Goal: Transaction & Acquisition: Obtain resource

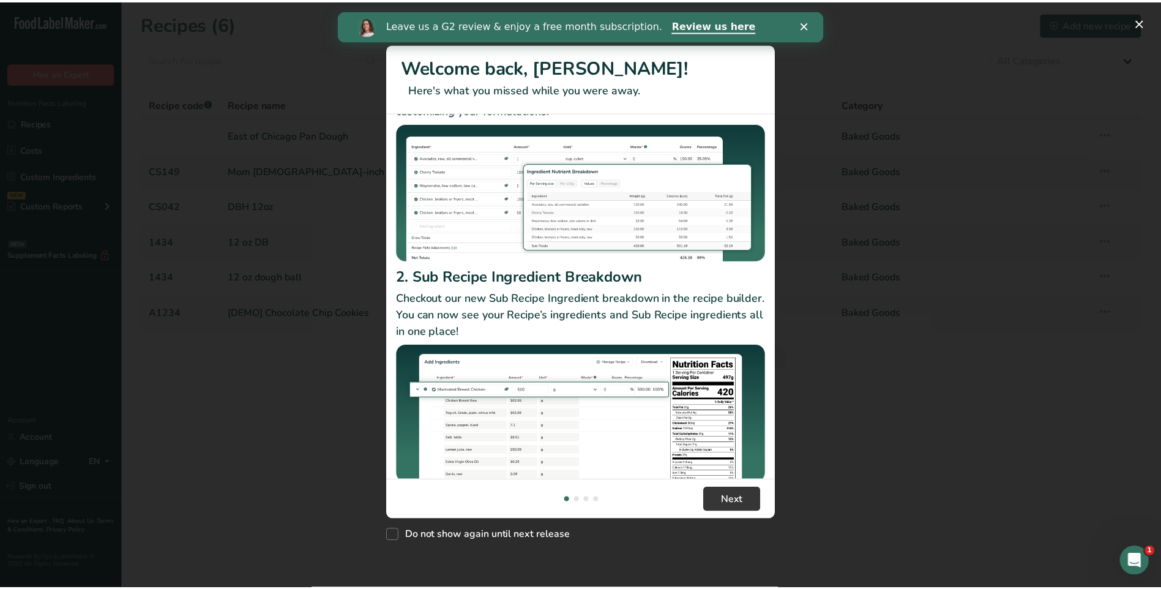
scroll to position [106, 0]
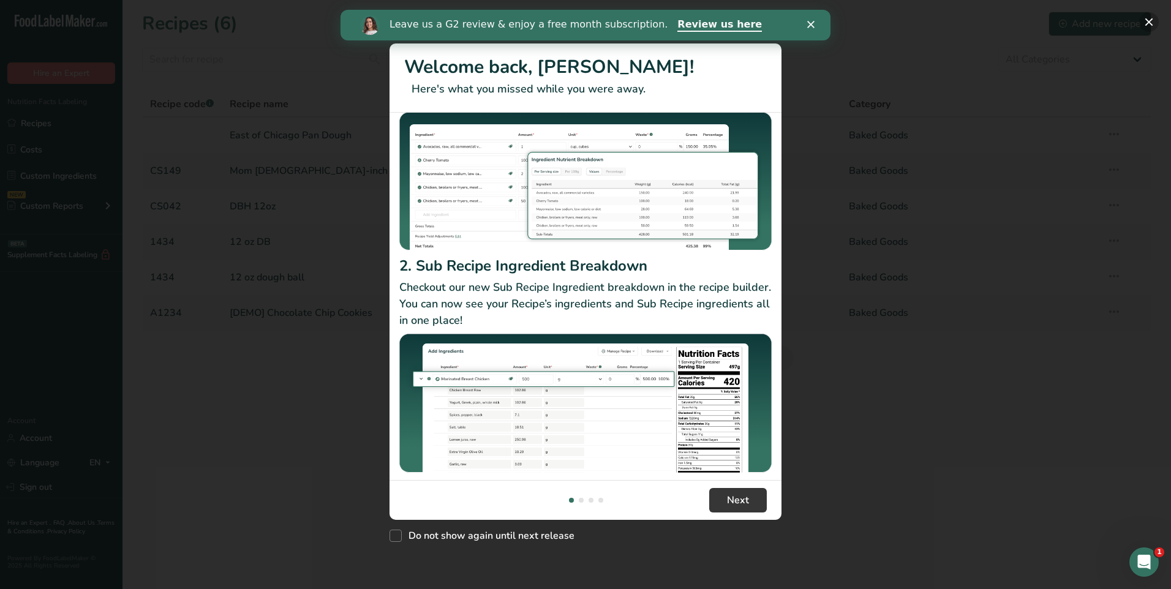
click at [1145, 22] on button "New Features" at bounding box center [1149, 22] width 20 height 20
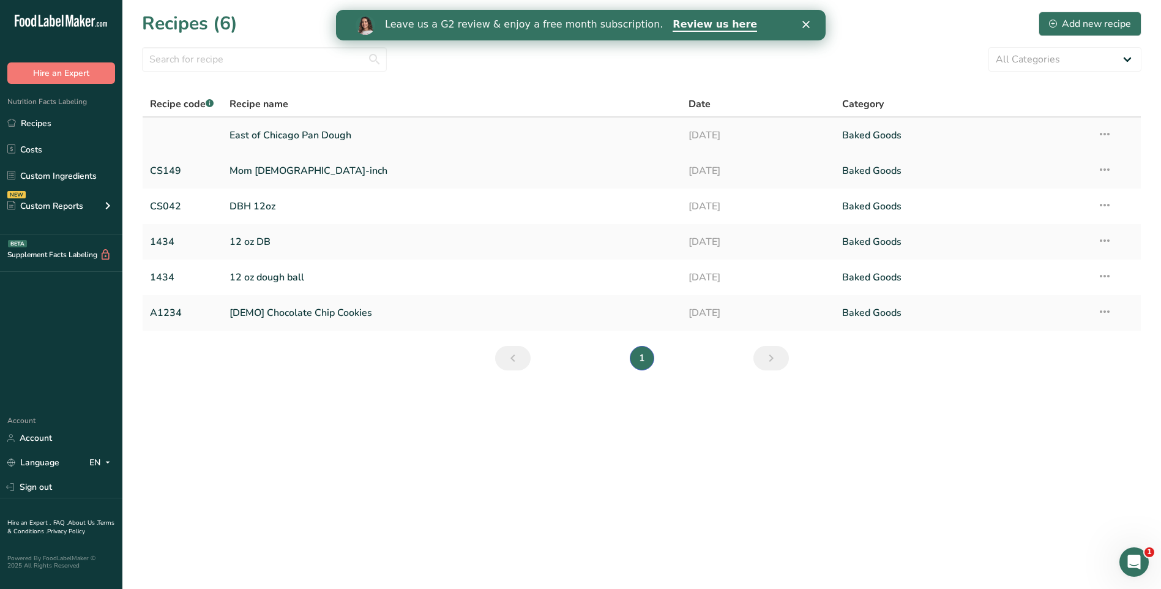
click at [272, 136] on link "East of Chicago Pan Dough" at bounding box center [452, 135] width 445 height 26
click at [343, 138] on link "East of Chicago Pan Dough" at bounding box center [452, 135] width 445 height 26
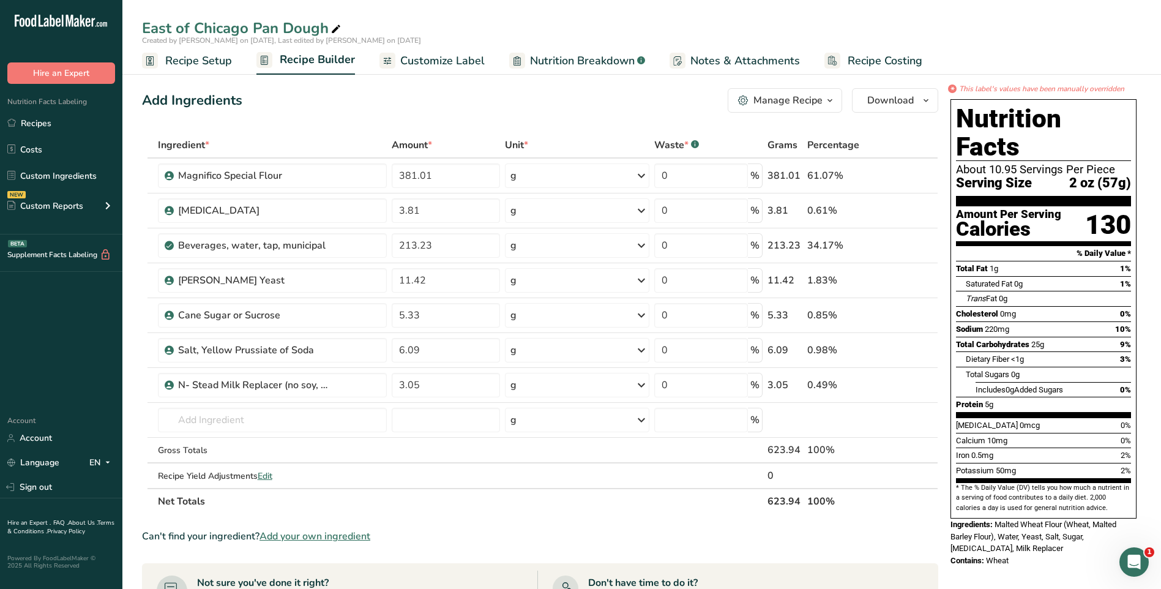
click at [467, 64] on span "Customize Label" at bounding box center [442, 61] width 84 height 17
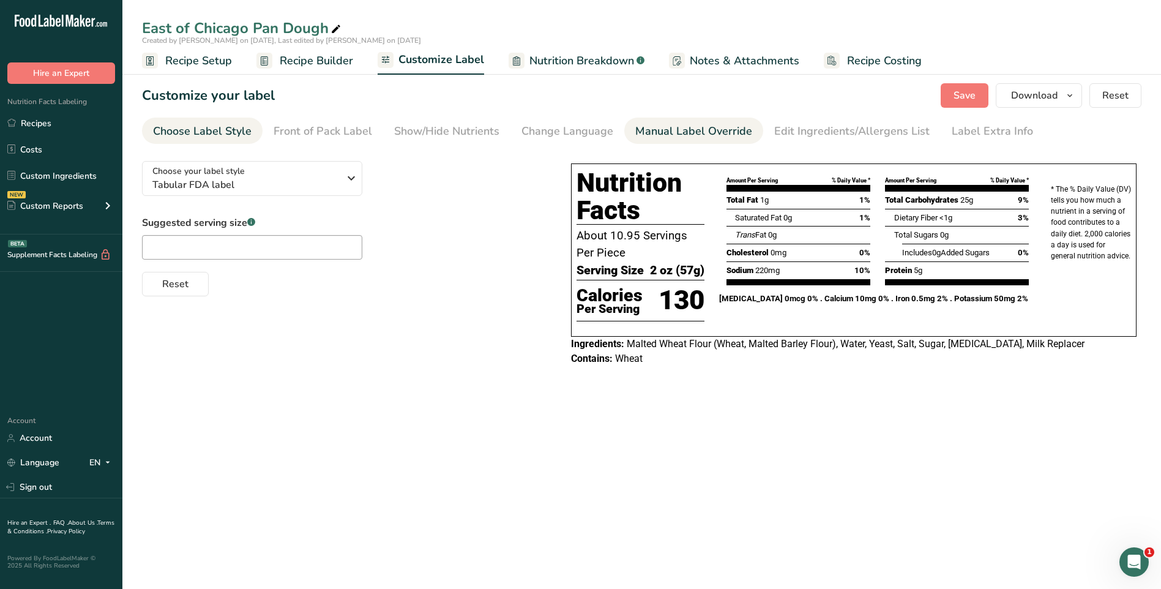
click at [700, 134] on div "Manual Label Override" at bounding box center [693, 131] width 117 height 17
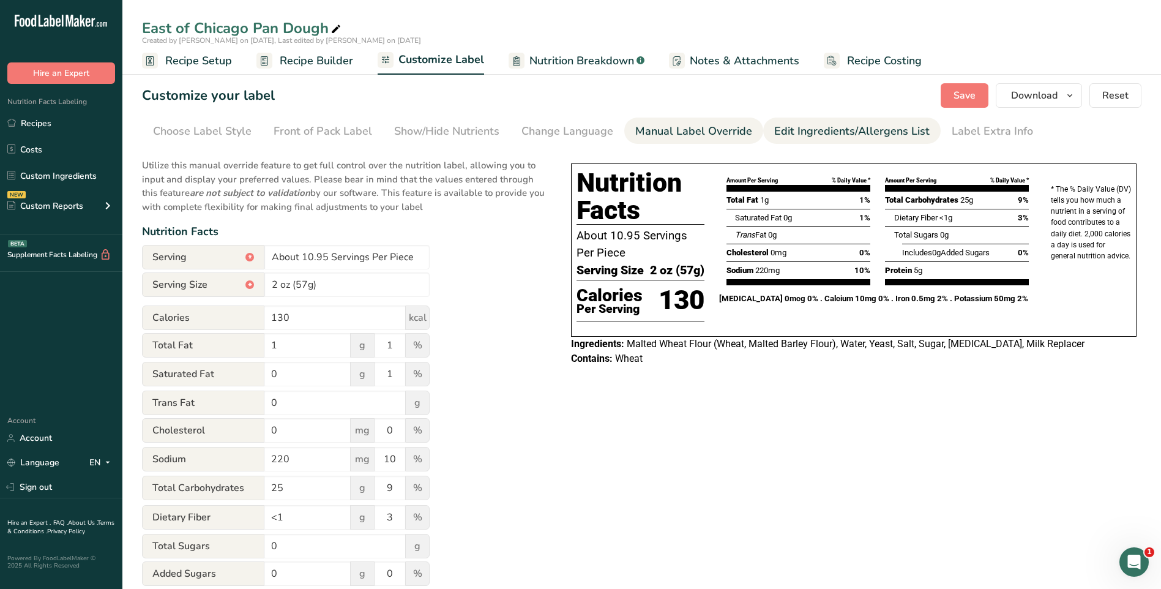
click at [801, 134] on div "Edit Ingredients/Allergens List" at bounding box center [851, 131] width 155 height 17
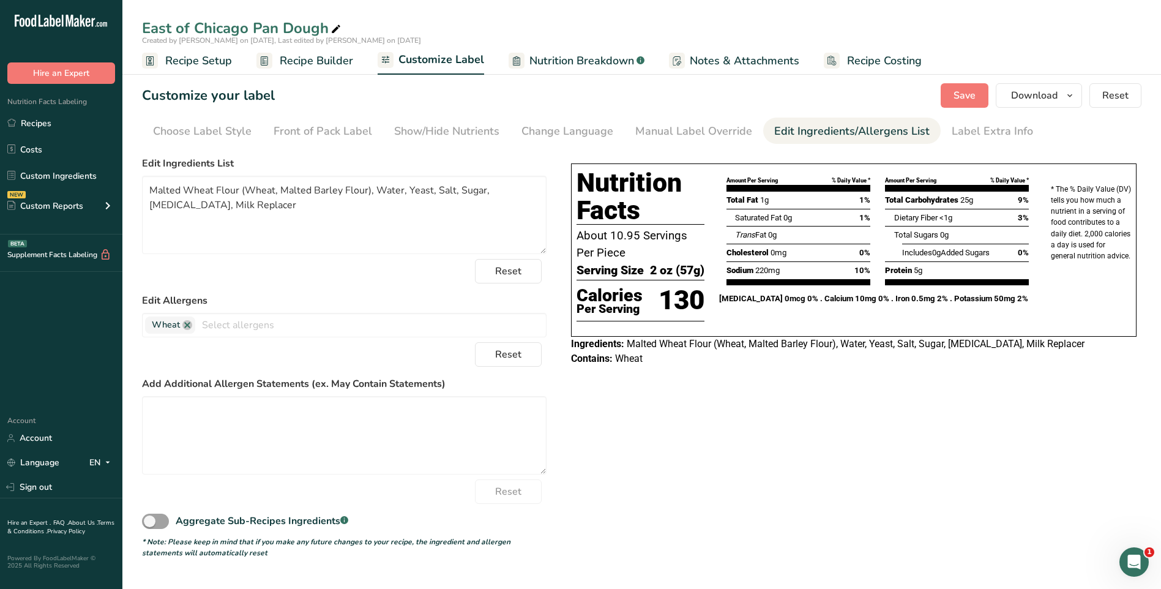
click at [801, 130] on div "Edit Ingredients/Allergens List" at bounding box center [851, 131] width 155 height 17
click at [819, 129] on div "Edit Ingredients/Allergens List" at bounding box center [851, 131] width 155 height 17
click at [275, 189] on textarea "Malted Wheat Flour (Wheat, Malted Barley Flour), Water, Yeast, Salt, Sugar, [ME…" at bounding box center [344, 215] width 405 height 78
click at [967, 96] on span "Save" at bounding box center [965, 95] width 22 height 15
click at [241, 190] on textarea "Malted Wheat Flour (Wheat Flour, Malted Barley Flour), Water, Yeast, Salt, Suga…" at bounding box center [344, 215] width 405 height 78
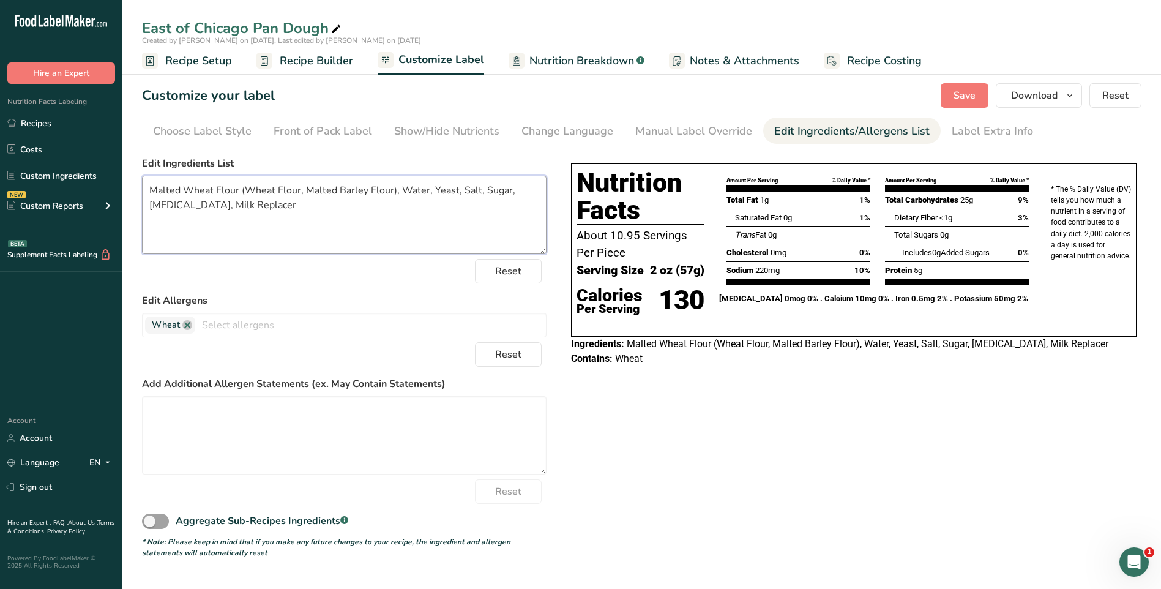
click at [238, 191] on textarea "Malted Wheat Flour (Wheat Flour, Malted Barley Flour), Water, Yeast, Salt, Suga…" at bounding box center [344, 215] width 405 height 78
click at [321, 190] on textarea "MALTED WHEAT FLOUR (Wheat Flour, Malted Barley Flour), Water, Yeast, Salt, Suga…" at bounding box center [344, 215] width 405 height 78
click at [485, 192] on textarea "MALTED WHEAT FLOUR (WHEAT FLOUR, MALTED BARLEY FLOUR), Water, Yeast, Salt, Suga…" at bounding box center [344, 215] width 405 height 78
click at [488, 191] on textarea "MALTED WHEAT FLOUR (WHEAT FLOUR, MALTED BARLEY FLOUR), Water, Yeast, Salt, Suga…" at bounding box center [344, 215] width 405 height 78
click at [525, 189] on textarea "MALTED WHEAT FLOUR (WHEAT FLOUR, MALTED BARLEY FLOUR), WATER, Yeast, Salt, Suga…" at bounding box center [344, 215] width 405 height 78
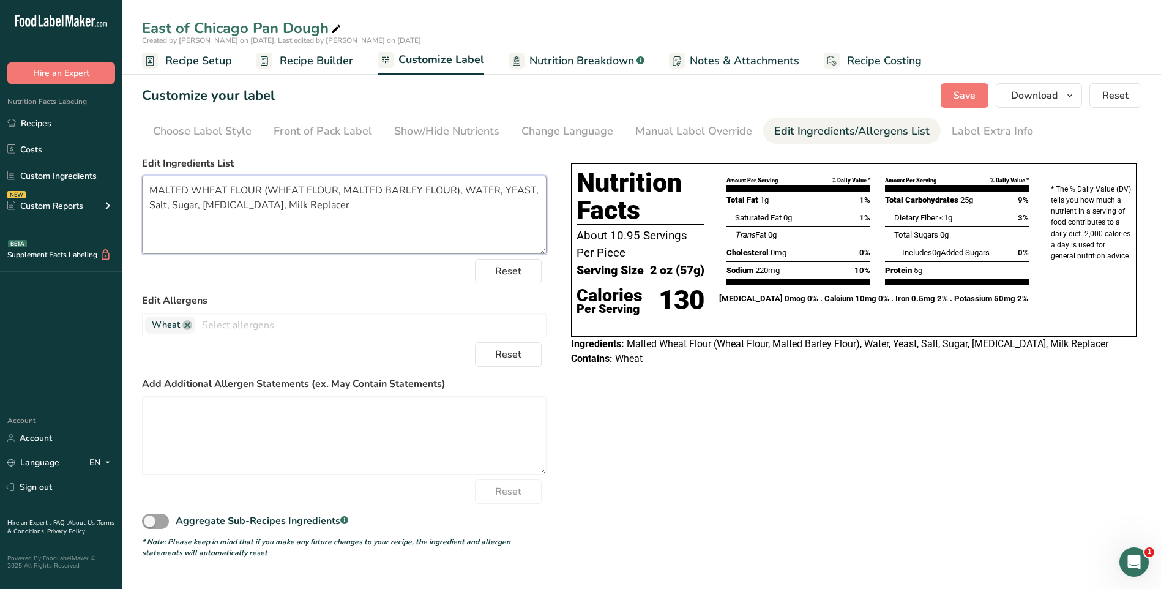
click at [167, 206] on textarea "MALTED WHEAT FLOUR (WHEAT FLOUR, MALTED BARLEY FLOUR), WATER, YEAST, Salt, Suga…" at bounding box center [344, 215] width 405 height 78
click at [200, 208] on textarea "MALTED WHEAT FLOUR (WHEAT FLOUR, MALTED BARLEY FLOUR), WATER, YEAST, SALT, Suga…" at bounding box center [344, 215] width 405 height 78
click at [252, 204] on textarea "MALTED WHEAT FLOUR (WHEAT FLOUR, MALTED BARLEY FLOUR), WATER, YEAST, SALT, SUGA…" at bounding box center [344, 215] width 405 height 78
click at [276, 204] on textarea "MALTED WHEAT FLOUR (WHEAT FLOUR, MALTED BARLEY FLOUR), WATER, YEAST, SALT, SUGA…" at bounding box center [344, 215] width 405 height 78
click at [346, 208] on textarea "MALTED WHEAT FLOUR (WHEAT FLOUR, MALTED BARLEY FLOUR), WATER, YEAST, SALT, SUGA…" at bounding box center [344, 215] width 405 height 78
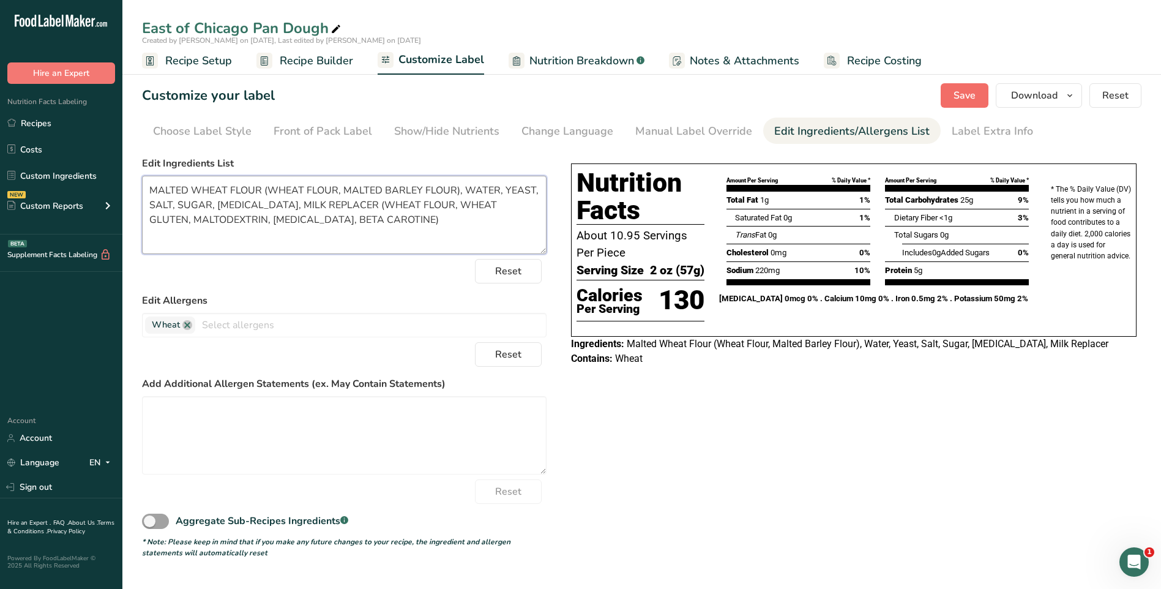
type textarea "MALTED WHEAT FLOUR (WHEAT FLOUR, MALTED BARLEY FLOUR), WATER, YEAST, SALT, SUGA…"
click at [963, 96] on span "Save" at bounding box center [965, 95] width 22 height 15
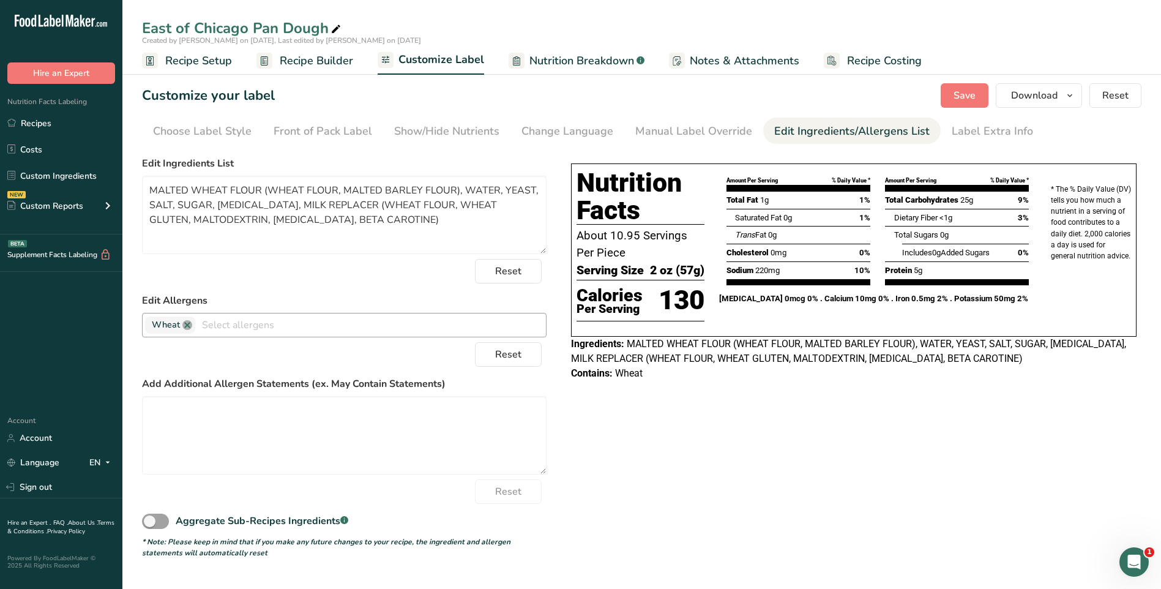
click at [188, 326] on link at bounding box center [187, 325] width 10 height 10
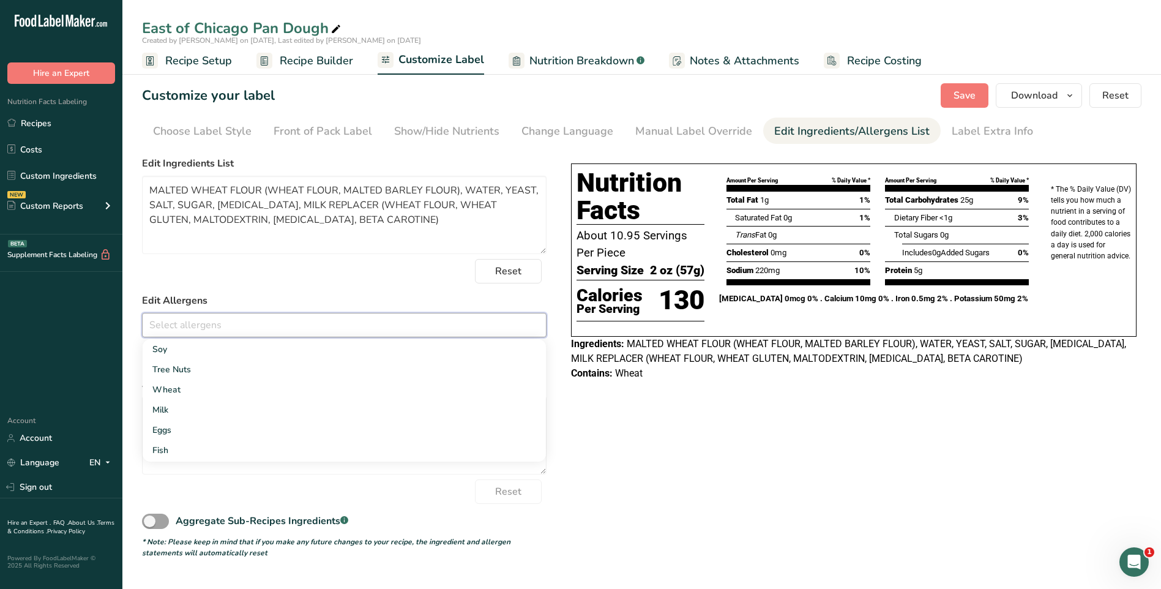
click at [634, 408] on div "Choose your label style Tabular FDA label USA (FDA) Standard FDA label Tabular …" at bounding box center [642, 354] width 1000 height 407
click at [183, 417] on textarea at bounding box center [344, 435] width 405 height 78
click at [195, 329] on input "text" at bounding box center [344, 324] width 403 height 19
click at [1073, 98] on icon "button" at bounding box center [1070, 95] width 10 height 15
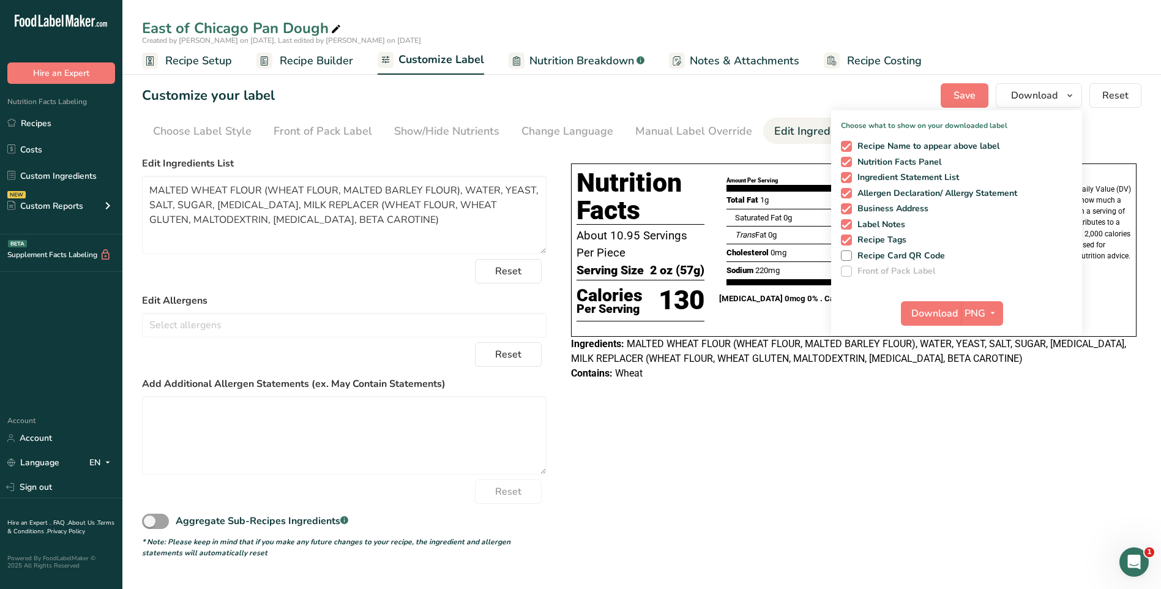
click at [711, 454] on div "Choose your label style Tabular FDA label USA (FDA) Standard FDA label Tabular …" at bounding box center [642, 354] width 1000 height 407
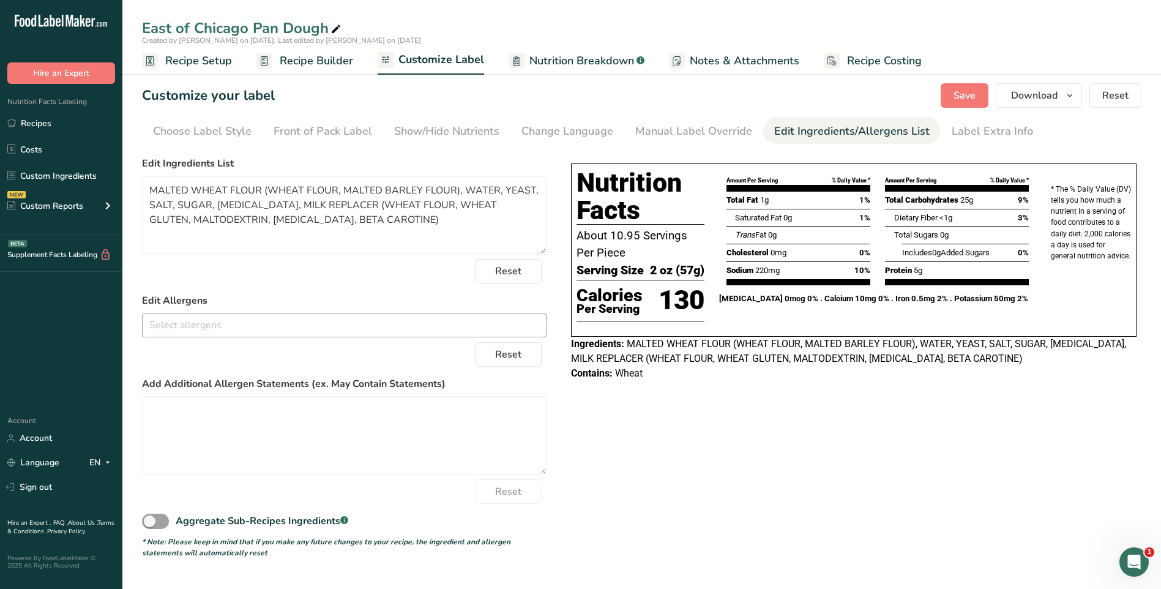
click at [189, 326] on input "text" at bounding box center [344, 324] width 403 height 19
drag, startPoint x: 581, startPoint y: 479, endPoint x: 649, endPoint y: 466, distance: 69.3
click at [585, 478] on div "Choose your label style Tabular FDA label USA (FDA) Standard FDA label Tabular …" at bounding box center [642, 354] width 1000 height 407
click at [294, 419] on textarea at bounding box center [344, 435] width 405 height 78
click at [962, 97] on span "Save" at bounding box center [965, 95] width 22 height 15
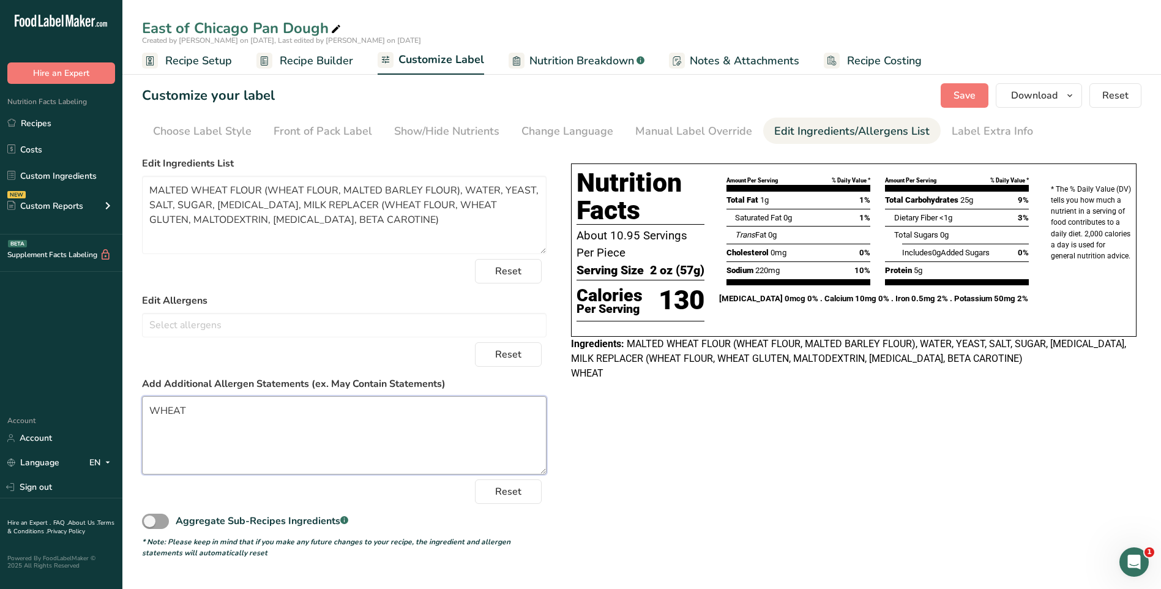
click at [151, 408] on textarea "WHEAT" at bounding box center [344, 435] width 405 height 78
click at [188, 410] on textarea "Contains: WHEAT" at bounding box center [344, 435] width 405 height 78
click at [173, 420] on textarea "Contains: WHEAT" at bounding box center [344, 435] width 405 height 78
drag, startPoint x: 184, startPoint y: 411, endPoint x: 157, endPoint y: 408, distance: 27.7
click at [161, 409] on textarea "Contains: WHEAT" at bounding box center [344, 435] width 405 height 78
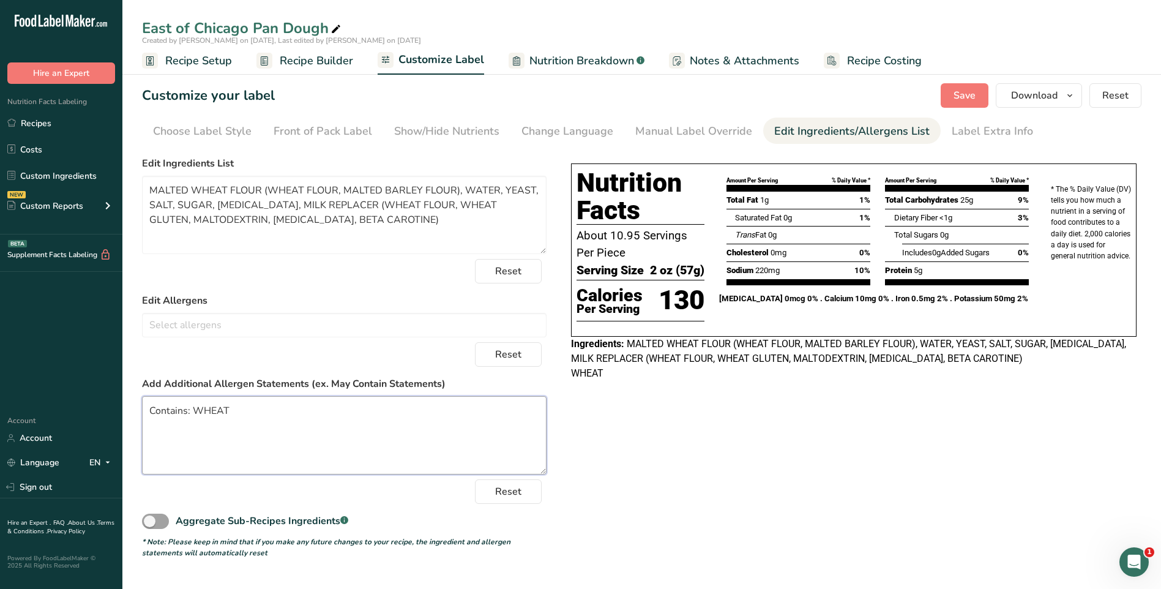
click at [156, 409] on textarea "Contains: WHEAT" at bounding box center [344, 435] width 405 height 78
drag, startPoint x: 149, startPoint y: 410, endPoint x: 191, endPoint y: 408, distance: 42.3
click at [191, 408] on textarea "Contains: WHEAT" at bounding box center [344, 435] width 405 height 78
type textarea "Contains: WHEAT"
click at [956, 95] on span "Save" at bounding box center [965, 95] width 22 height 15
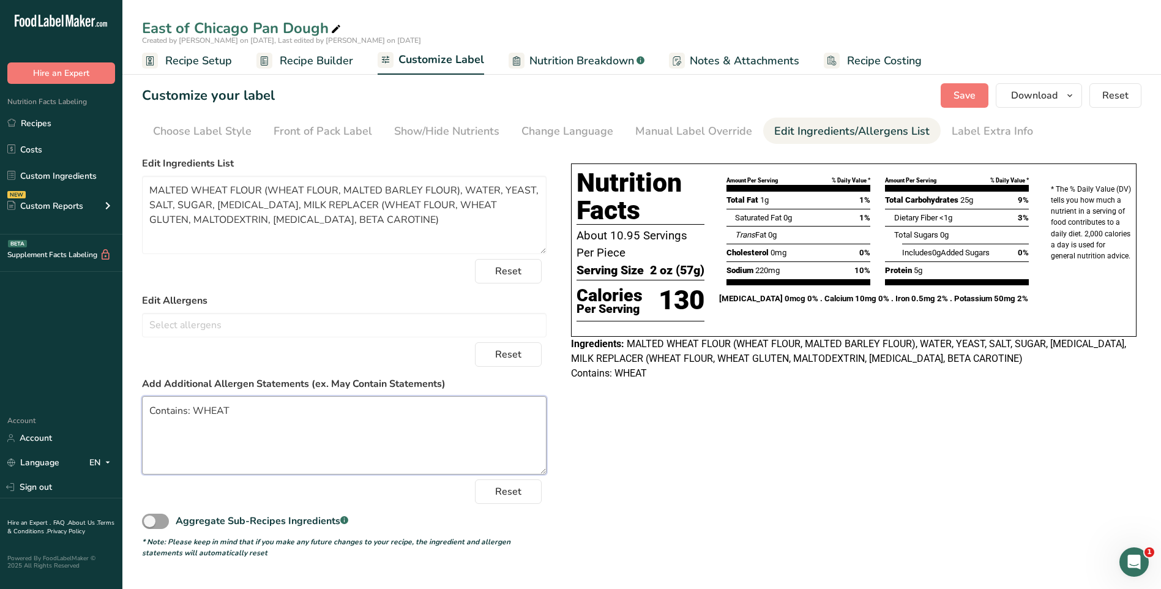
click at [190, 411] on textarea "Contains: WHEAT" at bounding box center [344, 435] width 405 height 78
drag, startPoint x: 571, startPoint y: 375, endPoint x: 613, endPoint y: 377, distance: 42.9
click at [613, 377] on div "Nutrition Facts About 10.95 Servings Per Piece Serving Size 2 oz (57g) Calories…" at bounding box center [853, 272] width 575 height 227
drag, startPoint x: 359, startPoint y: 474, endPoint x: 280, endPoint y: 458, distance: 81.2
click at [358, 473] on textarea "Contains: WHEAT" at bounding box center [344, 435] width 405 height 78
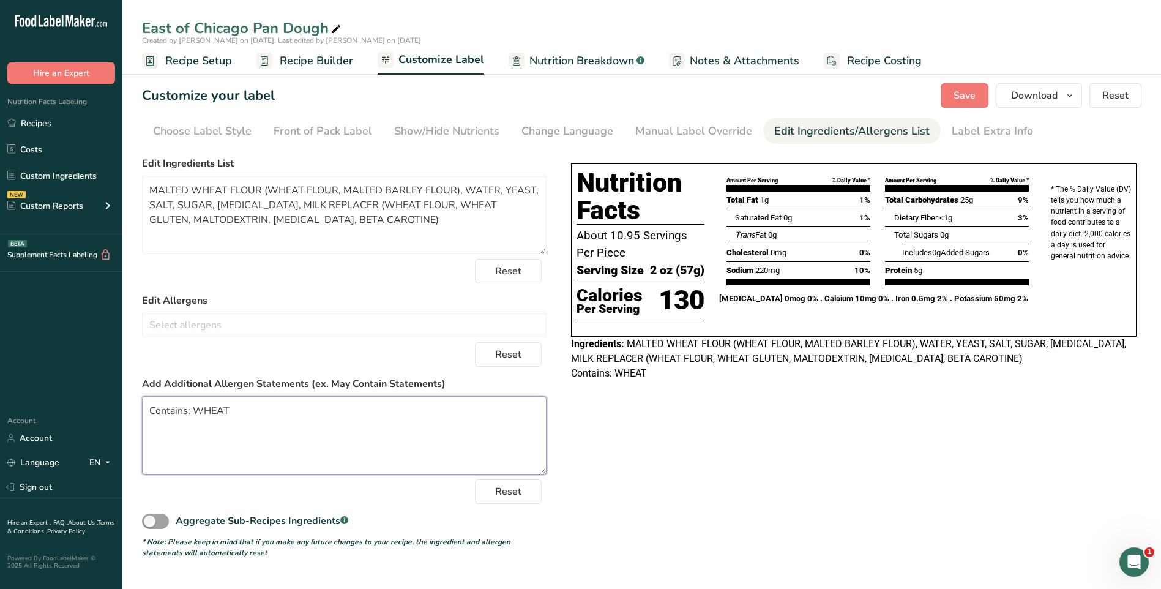
click at [202, 419] on textarea "Contains: WHEAT" at bounding box center [344, 435] width 405 height 78
click at [189, 410] on textarea "Contains: WHEAT" at bounding box center [344, 435] width 405 height 78
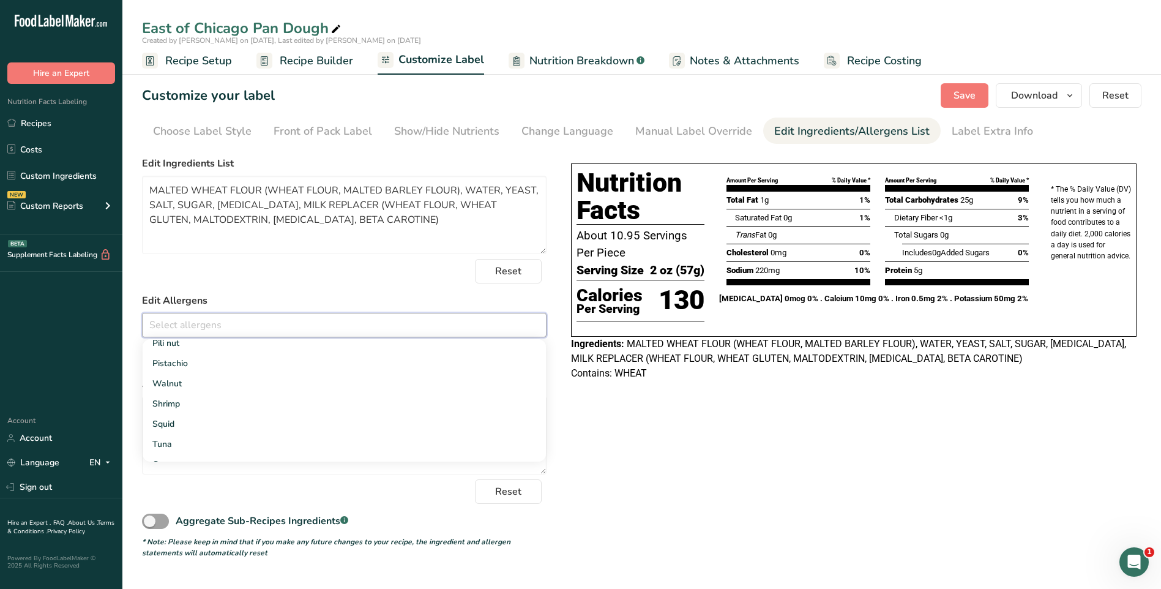
click at [396, 330] on input "text" at bounding box center [344, 324] width 403 height 19
click at [1040, 99] on span "Download" at bounding box center [1034, 95] width 47 height 15
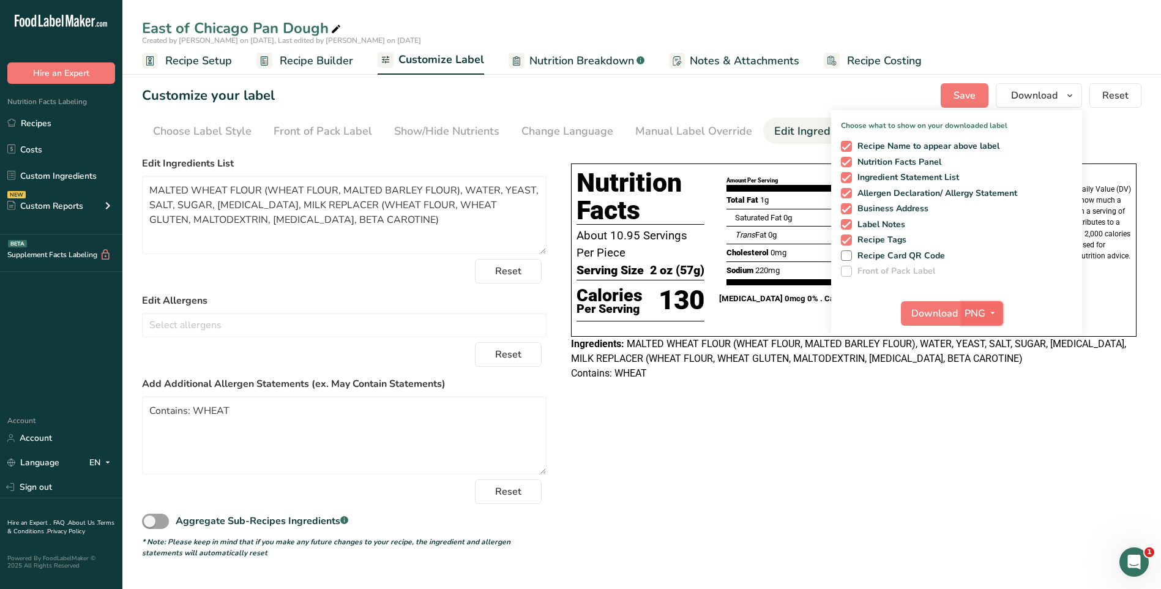
click at [971, 314] on span "PNG" at bounding box center [975, 313] width 21 height 15
click at [939, 311] on span "Download" at bounding box center [935, 313] width 47 height 15
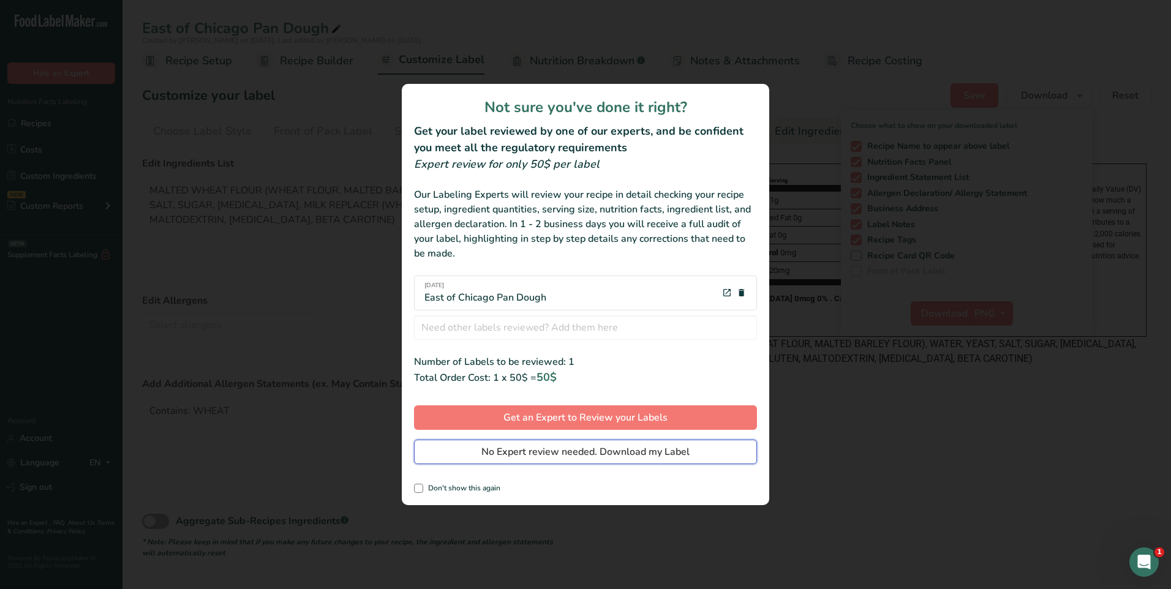
click at [598, 454] on span "No Expert review needed. Download my Label" at bounding box center [585, 451] width 208 height 15
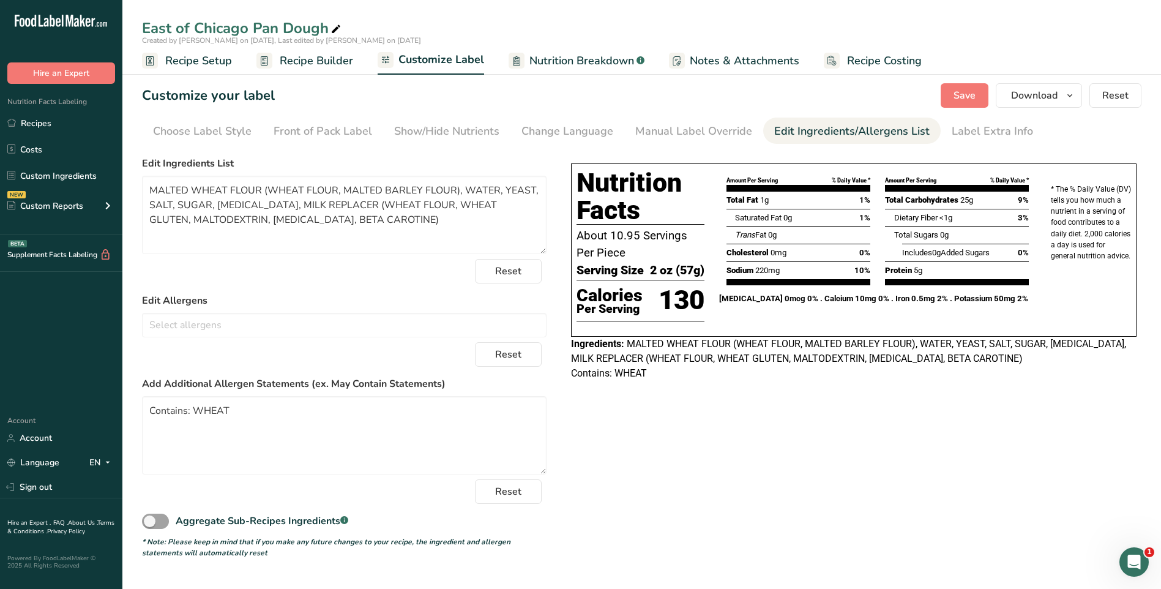
drag, startPoint x: 900, startPoint y: 406, endPoint x: 908, endPoint y: 405, distance: 8.1
click at [902, 406] on div "Choose your label style Tabular FDA label USA (FDA) Standard FDA label Tabular …" at bounding box center [642, 354] width 1000 height 407
click at [396, 326] on input "text" at bounding box center [344, 324] width 403 height 19
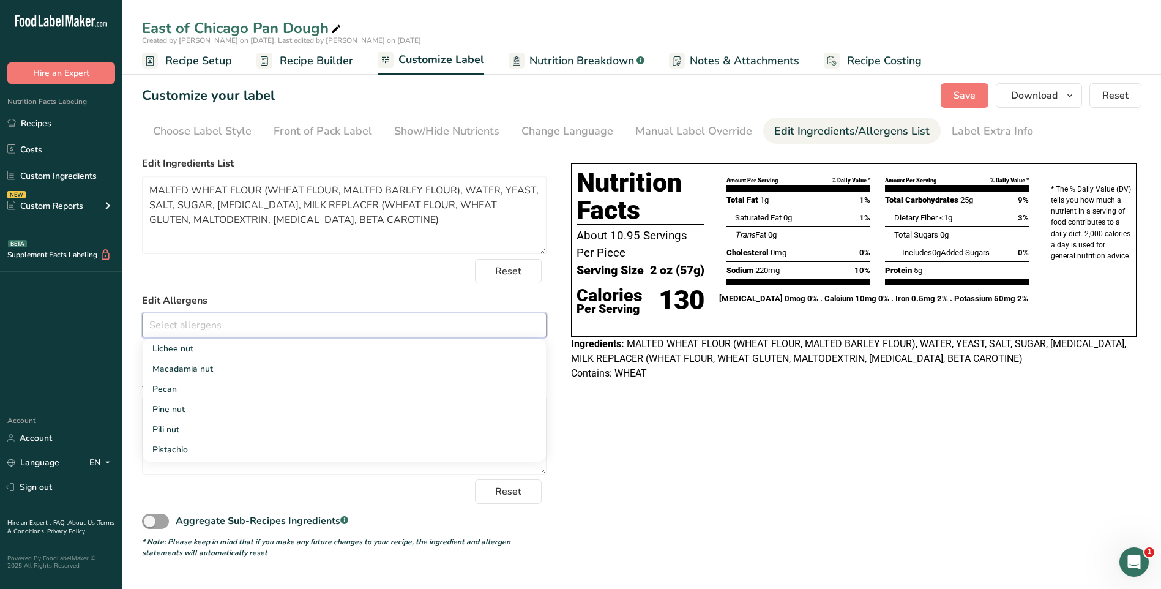
scroll to position [735, 0]
click at [1135, 566] on icon "Open Intercom Messenger" at bounding box center [1133, 560] width 20 height 20
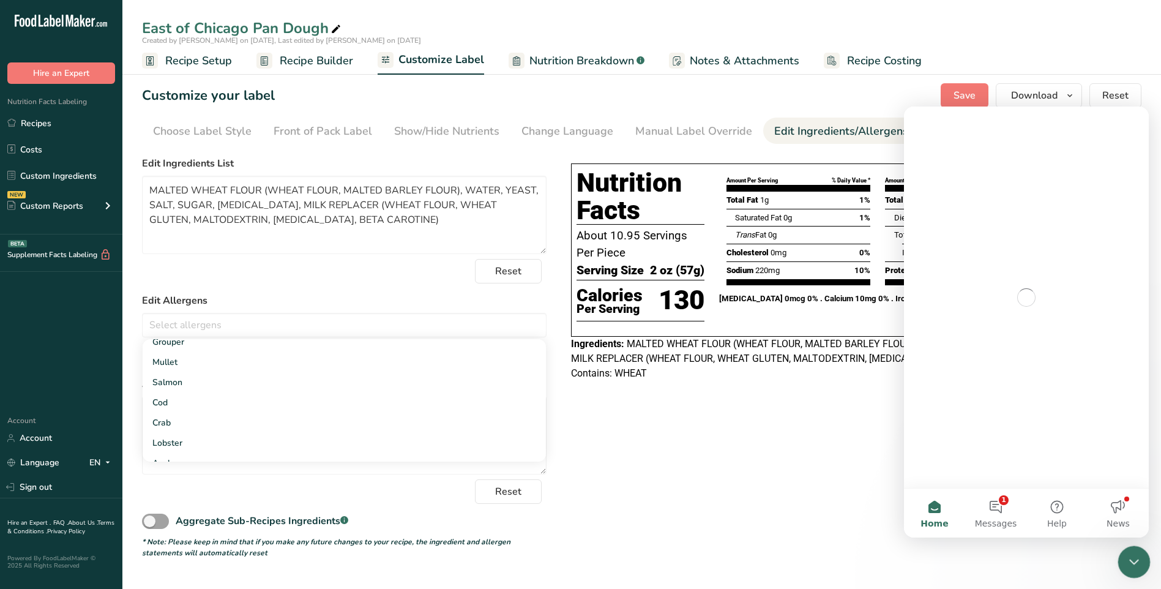
scroll to position [0, 0]
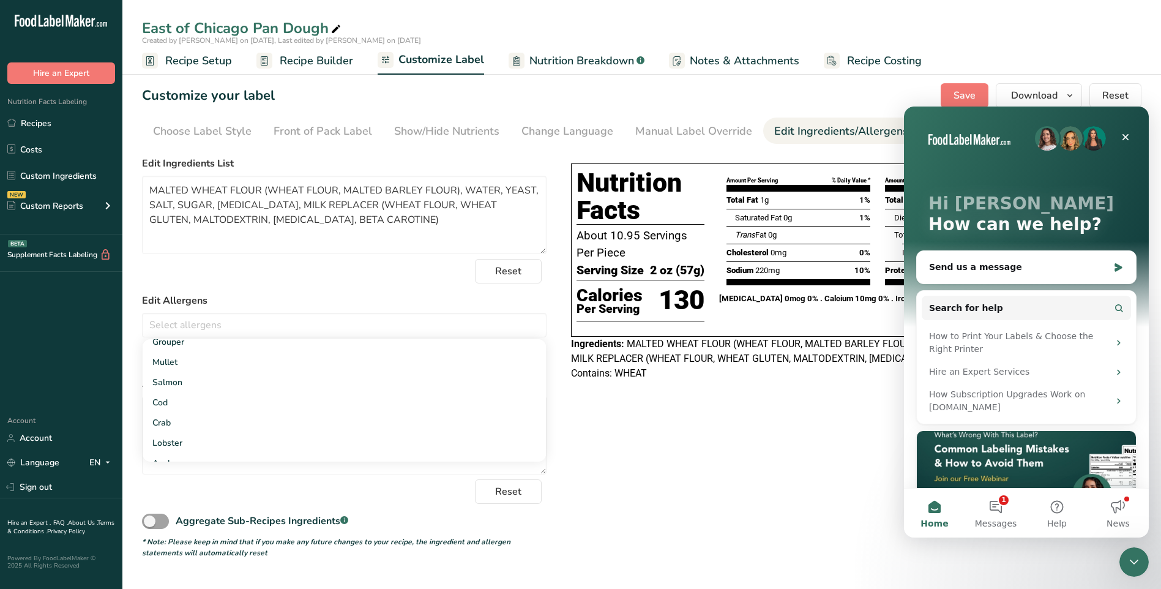
click at [1038, 141] on img "Intercom messenger" at bounding box center [1047, 138] width 24 height 24
click at [1038, 272] on div "Send us a message" at bounding box center [1018, 267] width 179 height 13
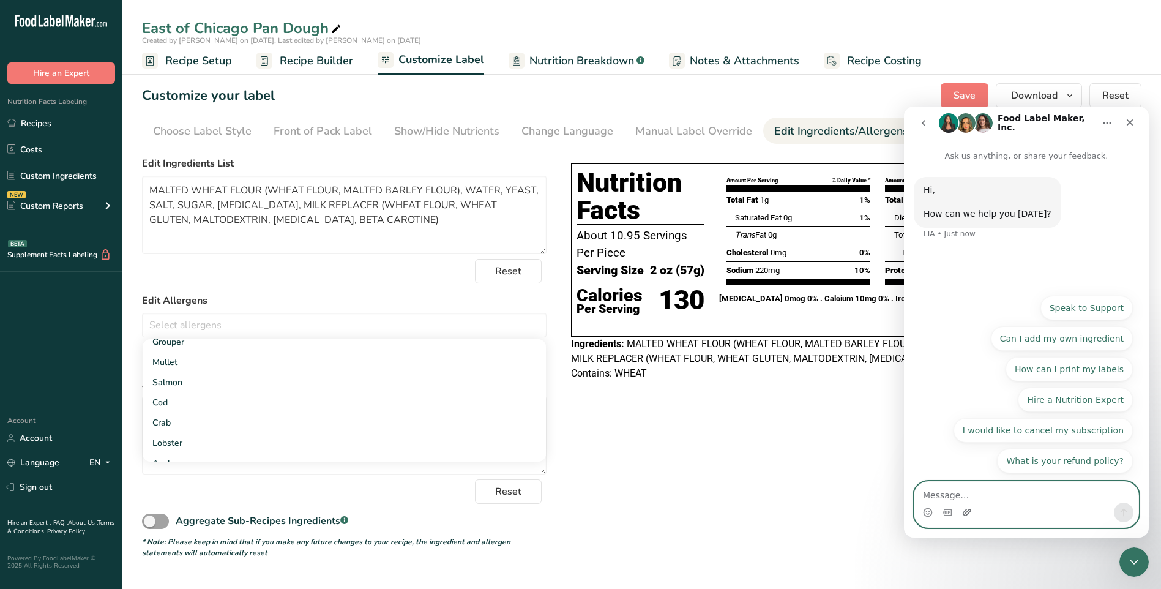
click at [967, 512] on icon "Upload attachment" at bounding box center [967, 512] width 9 height 7
click at [965, 514] on icon "Upload attachment" at bounding box center [967, 513] width 10 height 10
click at [939, 490] on textarea "Message…" at bounding box center [1027, 492] width 224 height 21
click at [970, 513] on icon "Upload attachment" at bounding box center [967, 513] width 10 height 10
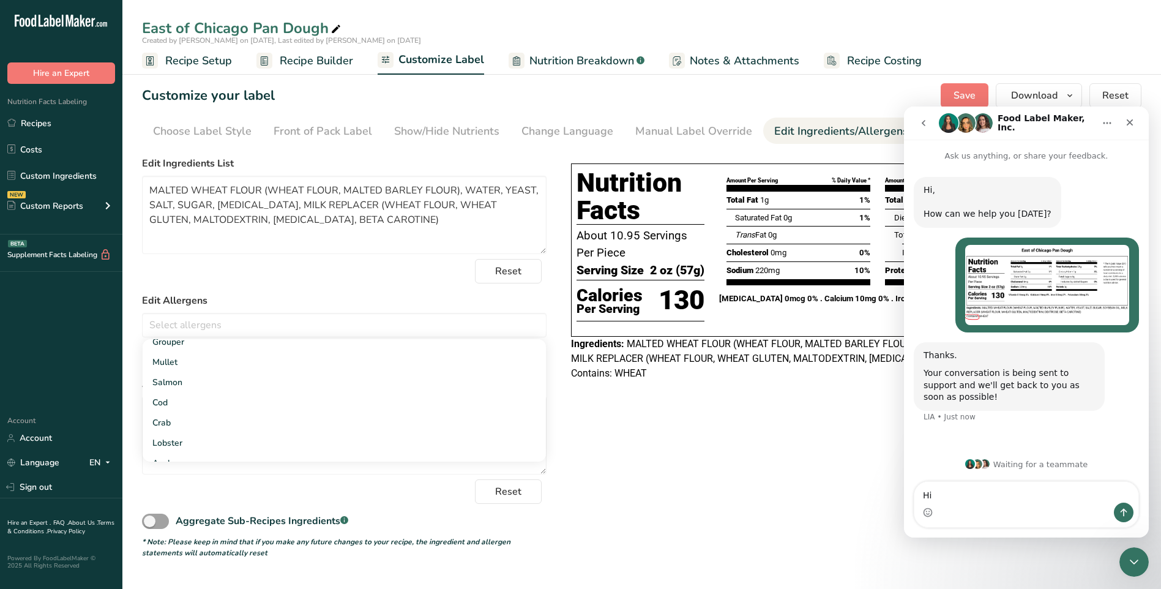
type textarea "Hi"
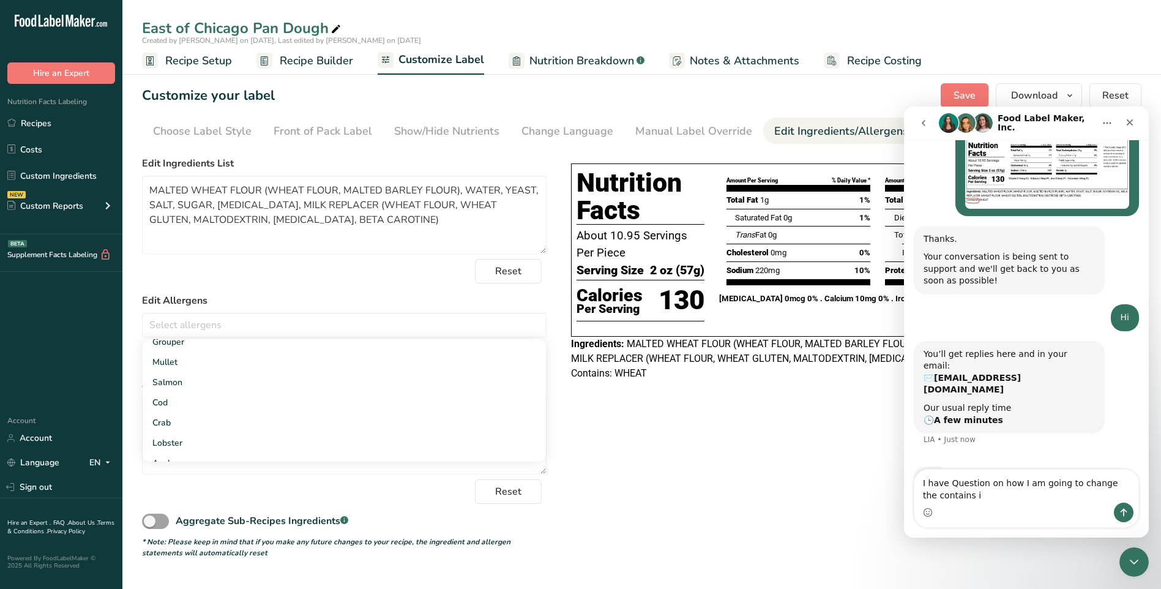
scroll to position [163, 0]
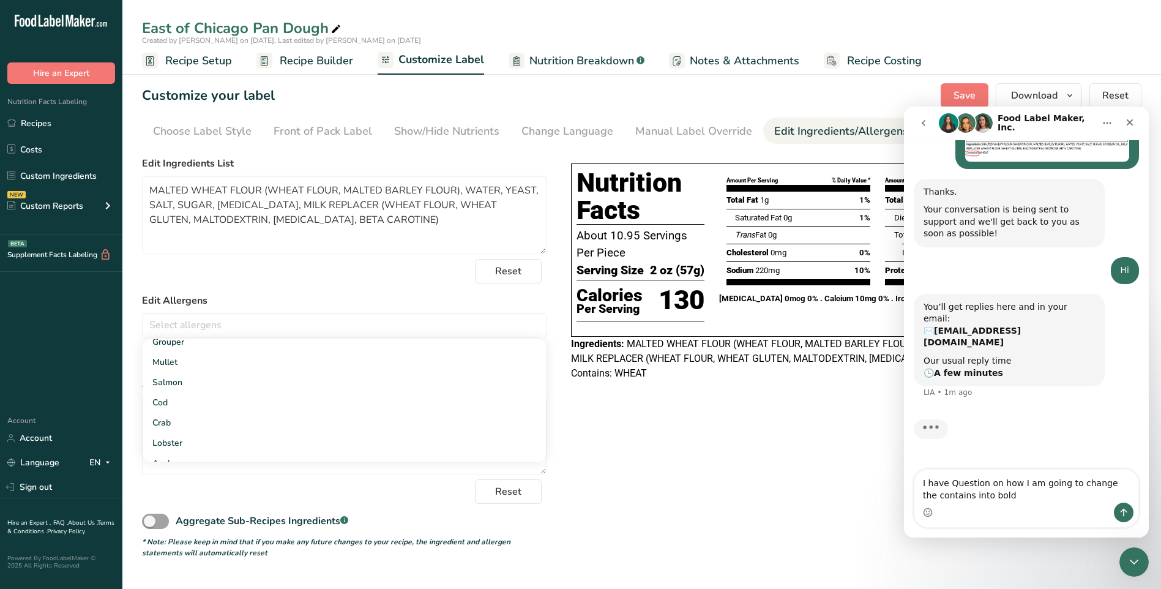
type textarea "I have Question on how I am going to change the contains into bold?"
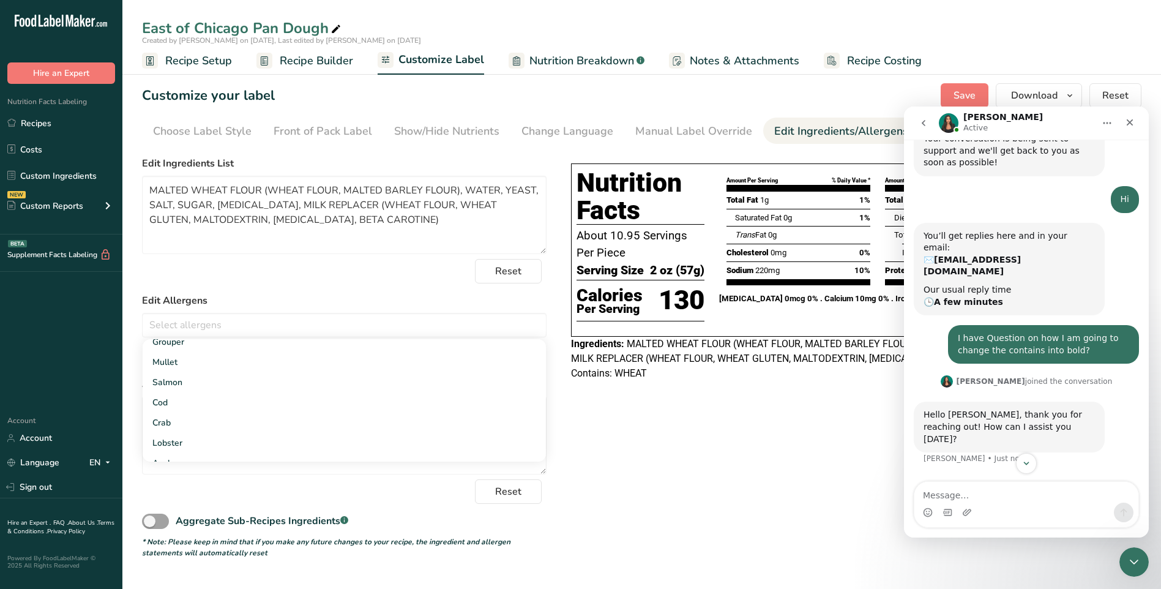
scroll to position [242, 0]
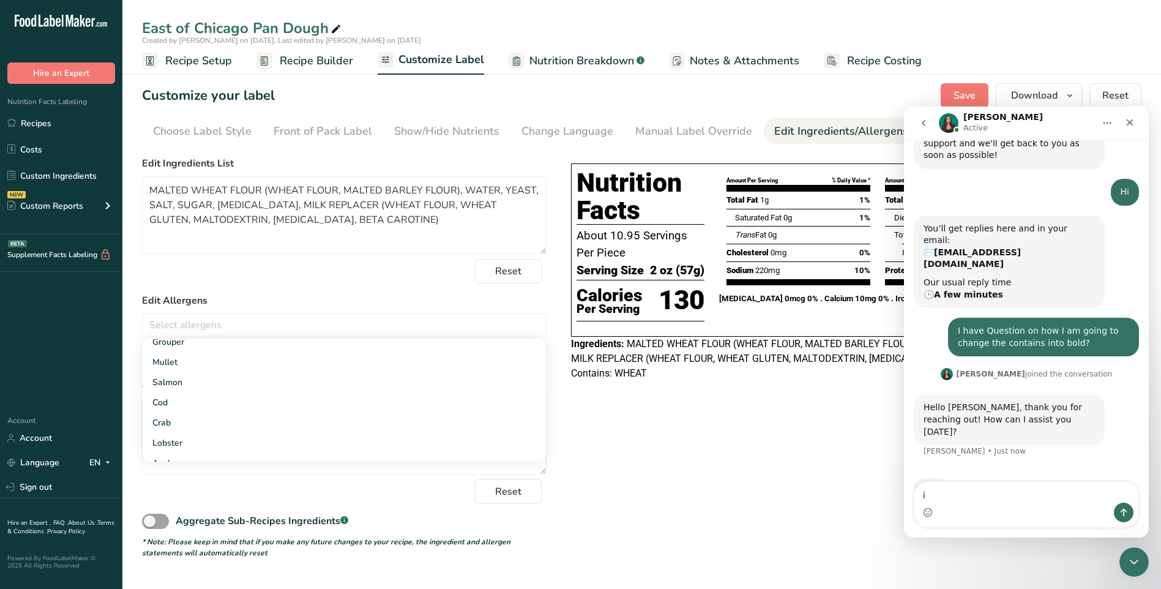
type textarea "i"
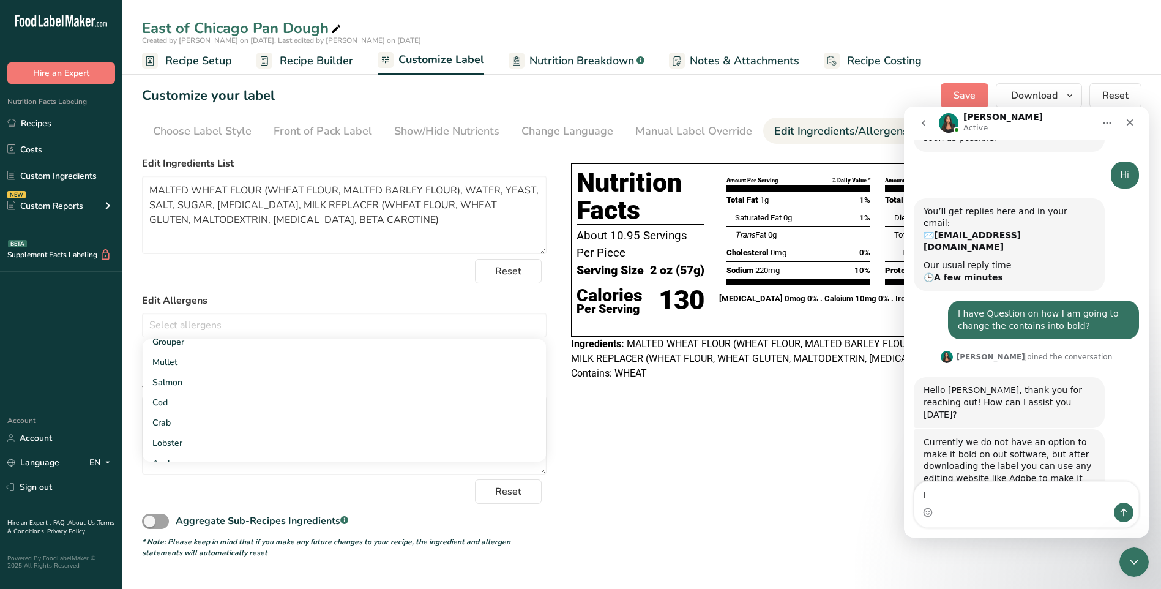
type textarea "I"
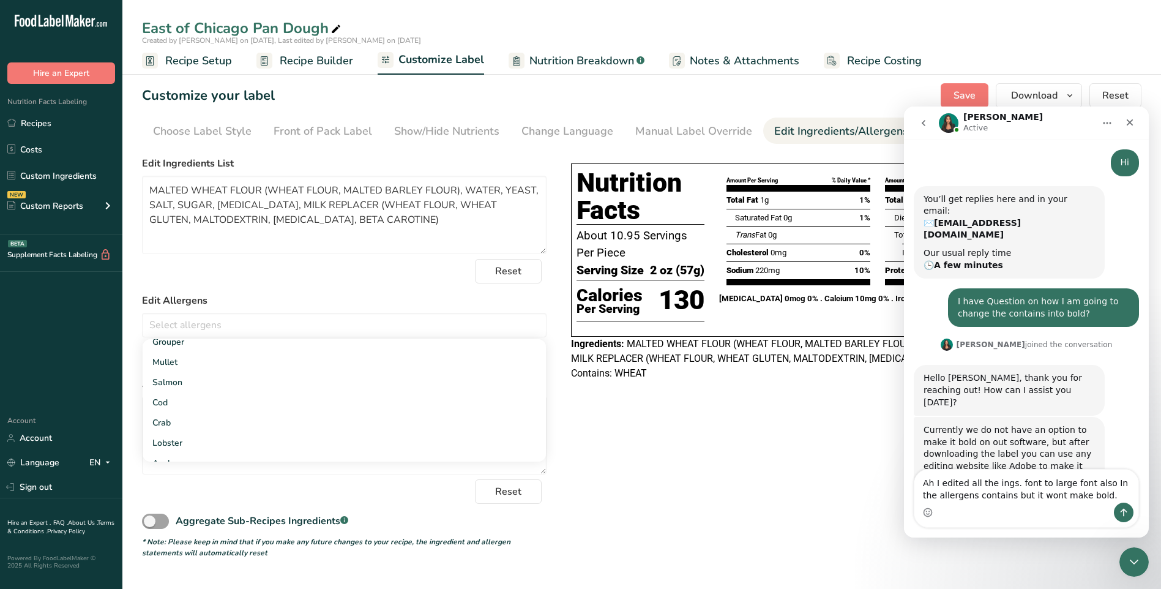
drag, startPoint x: 1100, startPoint y: 484, endPoint x: 1074, endPoint y: 504, distance: 32.7
click at [1074, 504] on div "Intercom messenger" at bounding box center [1027, 513] width 224 height 20
click at [933, 484] on textarea "Ah I edited all the Ings. font to large font also in the allergens contains but…" at bounding box center [1027, 486] width 224 height 33
click at [1085, 495] on textarea "Ah, I edited all the Ings. font to large font also in the allergens contains bu…" at bounding box center [1027, 486] width 224 height 33
type textarea "Ah, I edited all the Ings. font to large font also in the allergens contains bu…"
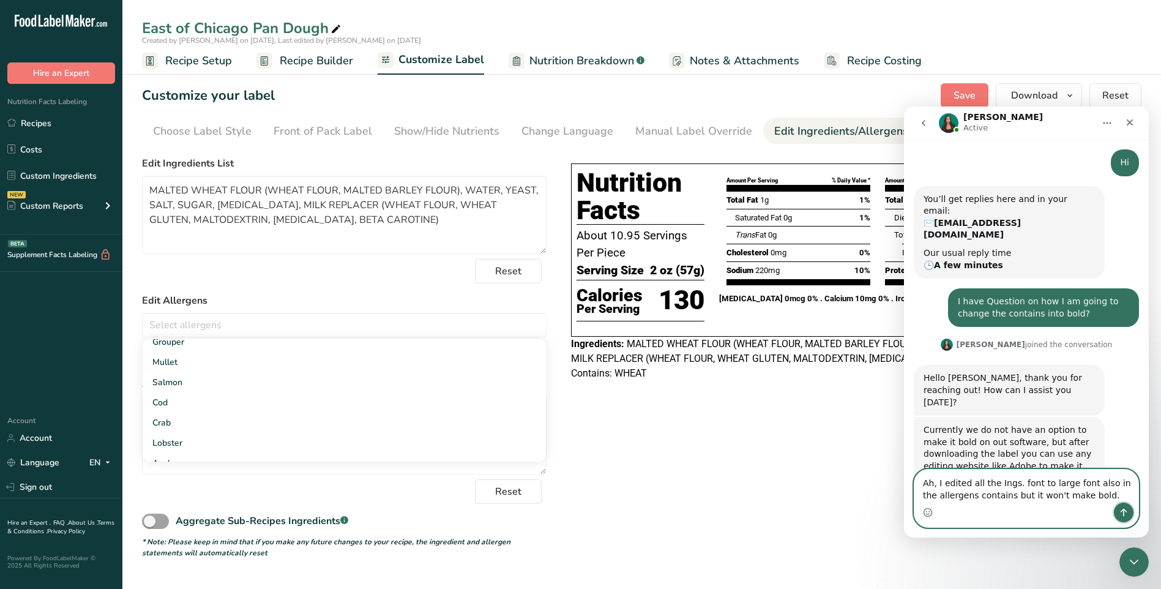
click at [1131, 514] on button "Send a message…" at bounding box center [1124, 513] width 20 height 20
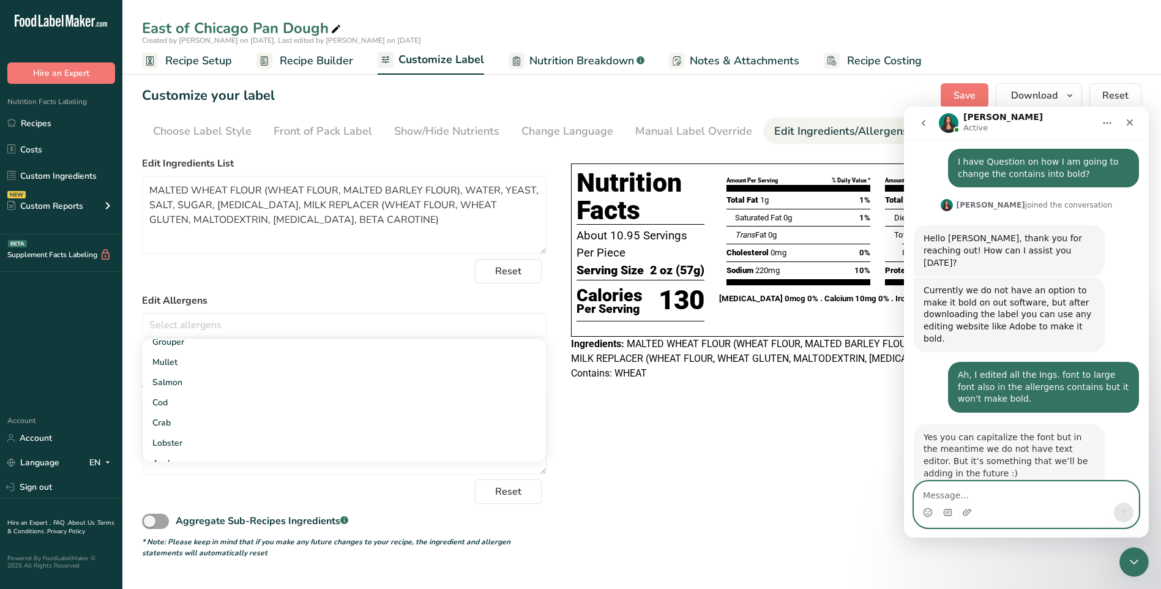
scroll to position [432, 0]
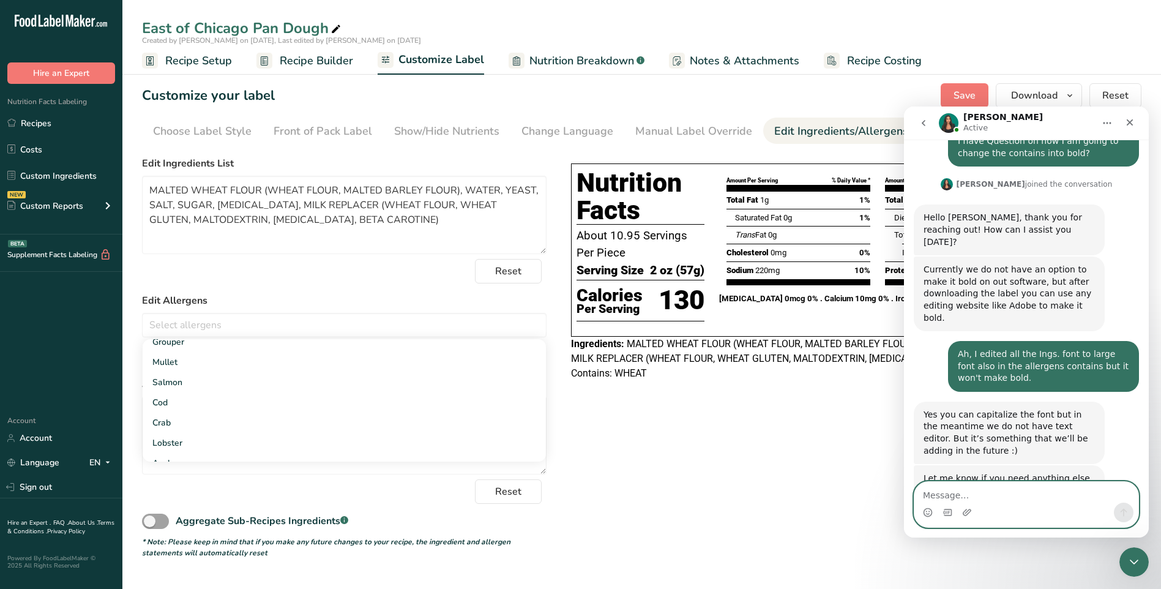
click at [999, 498] on textarea "Message…" at bounding box center [1027, 492] width 224 height 21
type textarea "ok thanks"
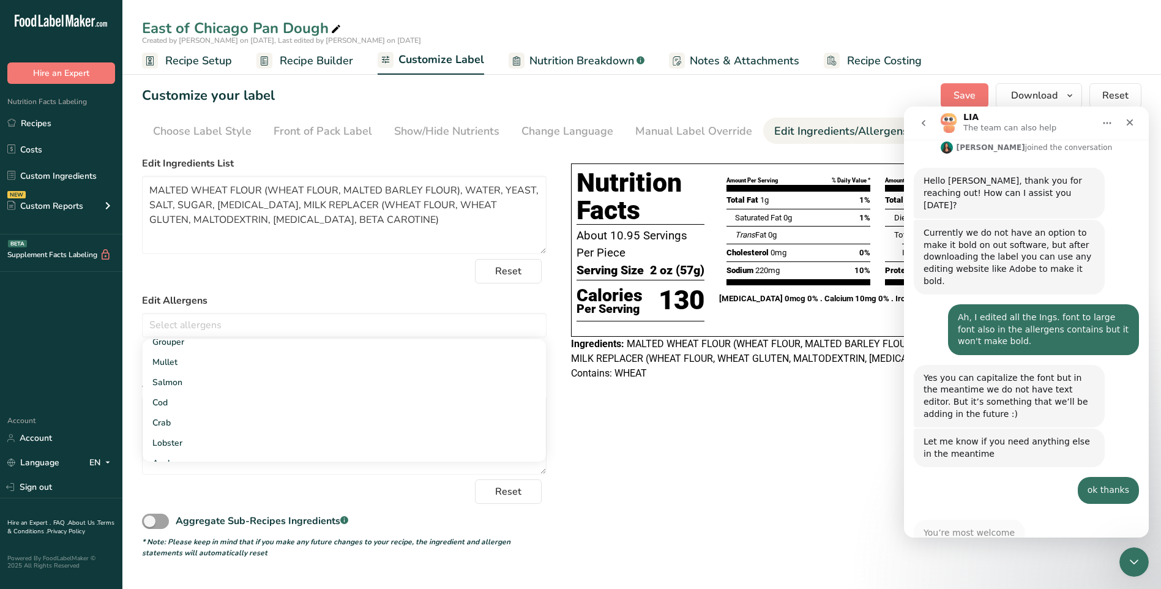
scroll to position [530, 0]
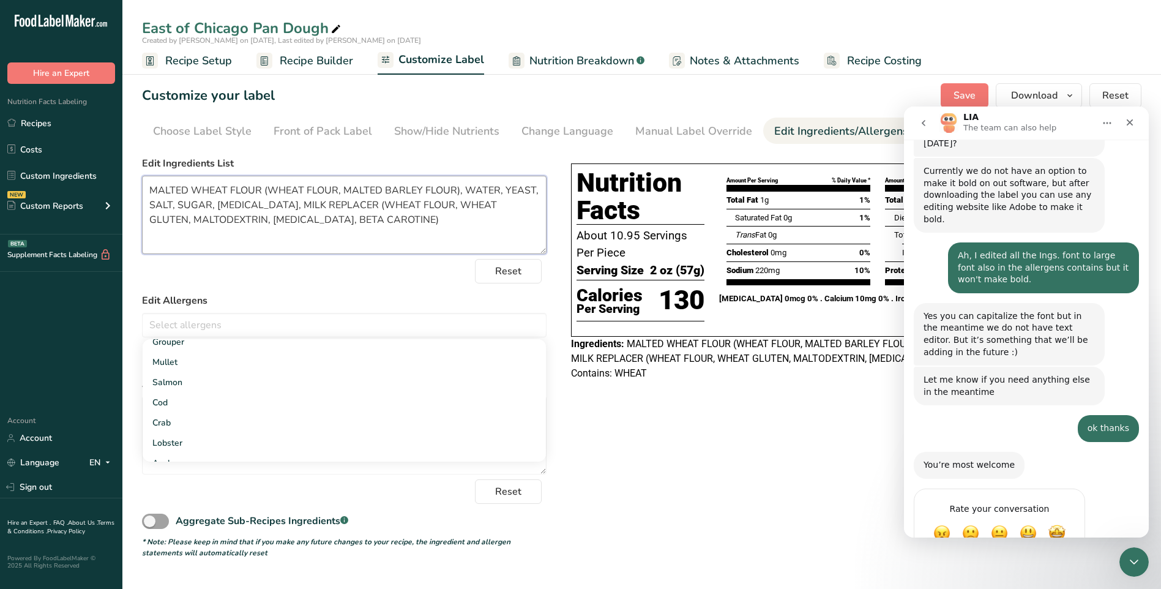
click at [428, 241] on textarea "MALTED WHEAT FLOUR (WHEAT FLOUR, MALTED BARLEY FLOUR), WATER, YEAST, SALT, SUGA…" at bounding box center [344, 215] width 405 height 78
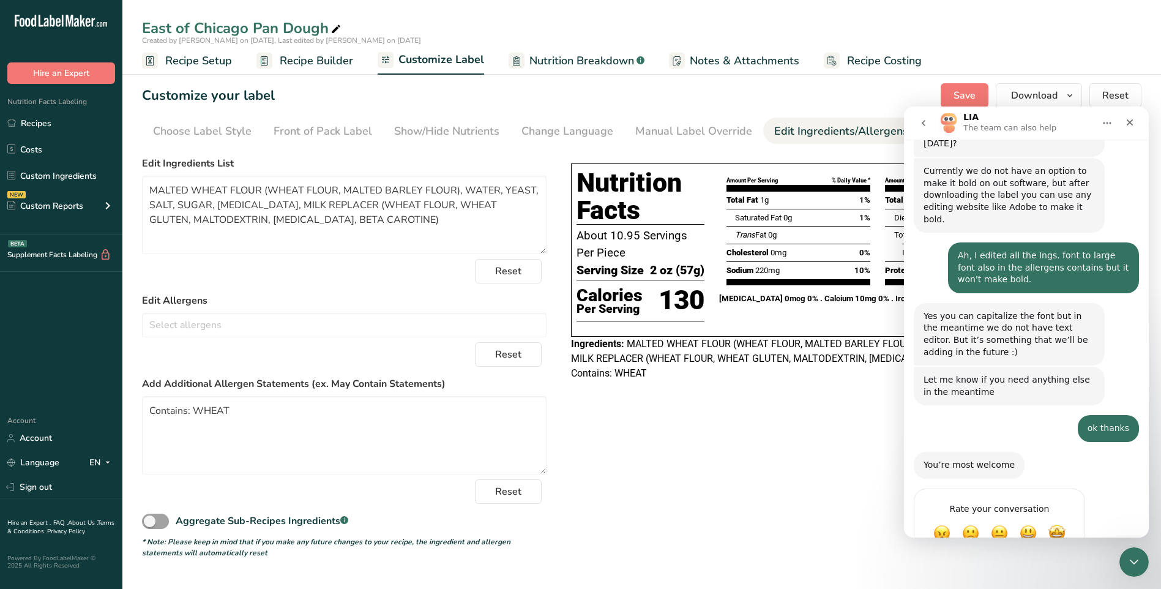
click at [1109, 452] on div "You’re most welcome [PERSON_NAME] • 6m ago" at bounding box center [1026, 470] width 225 height 37
click at [1131, 124] on icon "Close" at bounding box center [1130, 122] width 7 height 7
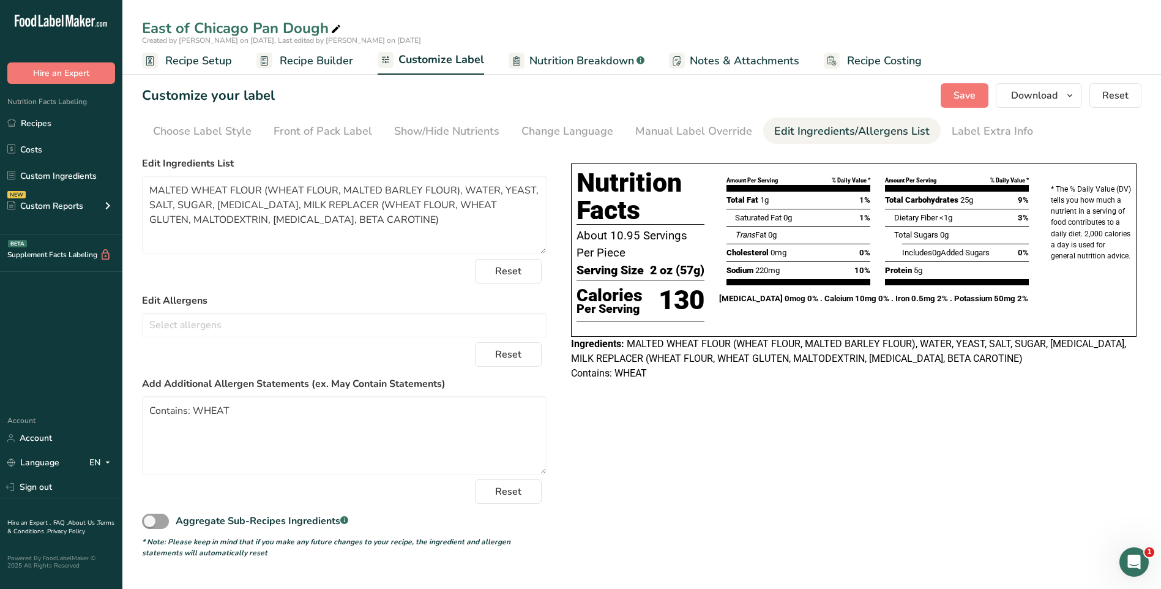
click at [590, 343] on span "Ingredients:" at bounding box center [597, 344] width 53 height 12
drag, startPoint x: 621, startPoint y: 342, endPoint x: 565, endPoint y: 340, distance: 56.4
click at [565, 340] on div "Choose your label style Tabular FDA label USA (FDA) Standard FDA label Tabular …" at bounding box center [642, 354] width 1000 height 407
click at [664, 437] on div "Choose your label style Tabular FDA label USA (FDA) Standard FDA label Tabular …" at bounding box center [642, 354] width 1000 height 407
click at [790, 356] on span "MALTED WHEAT FLOUR (WHEAT FLOUR, MALTED BARLEY FLOUR), WATER, YEAST, SALT, SUGA…" at bounding box center [848, 351] width 555 height 26
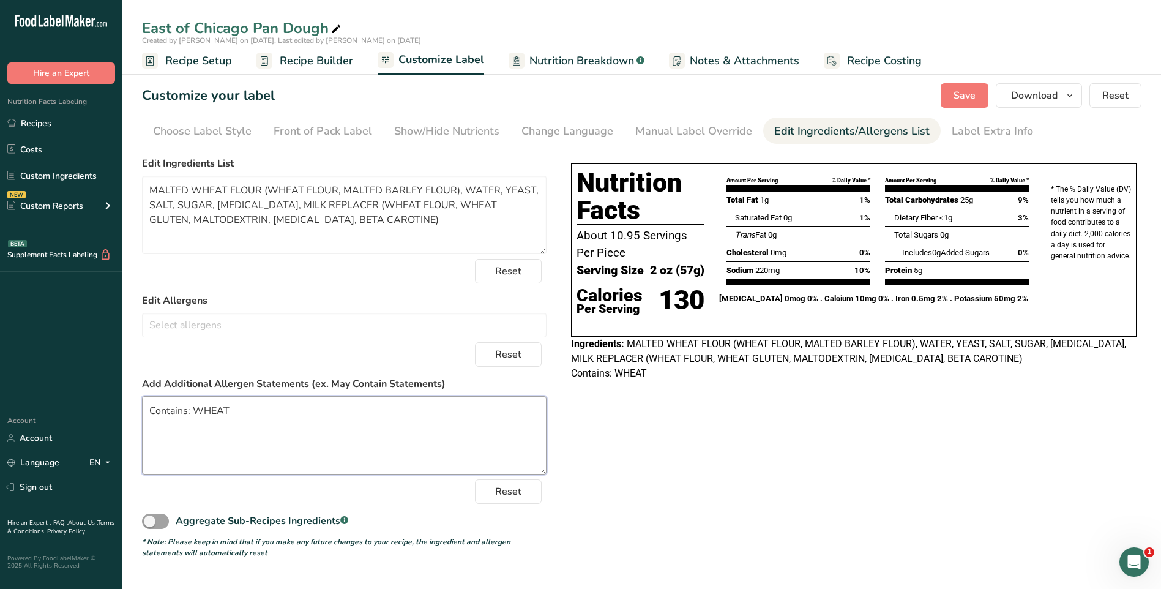
click at [254, 421] on textarea "Contains: WHEAT" at bounding box center [344, 435] width 405 height 78
drag, startPoint x: 193, startPoint y: 414, endPoint x: 149, endPoint y: 407, distance: 44.7
click at [149, 407] on textarea "Contains: WHEAT" at bounding box center [344, 435] width 405 height 78
click at [366, 437] on textarea "Contains: WHEAT" at bounding box center [344, 435] width 405 height 78
drag, startPoint x: 270, startPoint y: 424, endPoint x: 146, endPoint y: 405, distance: 125.6
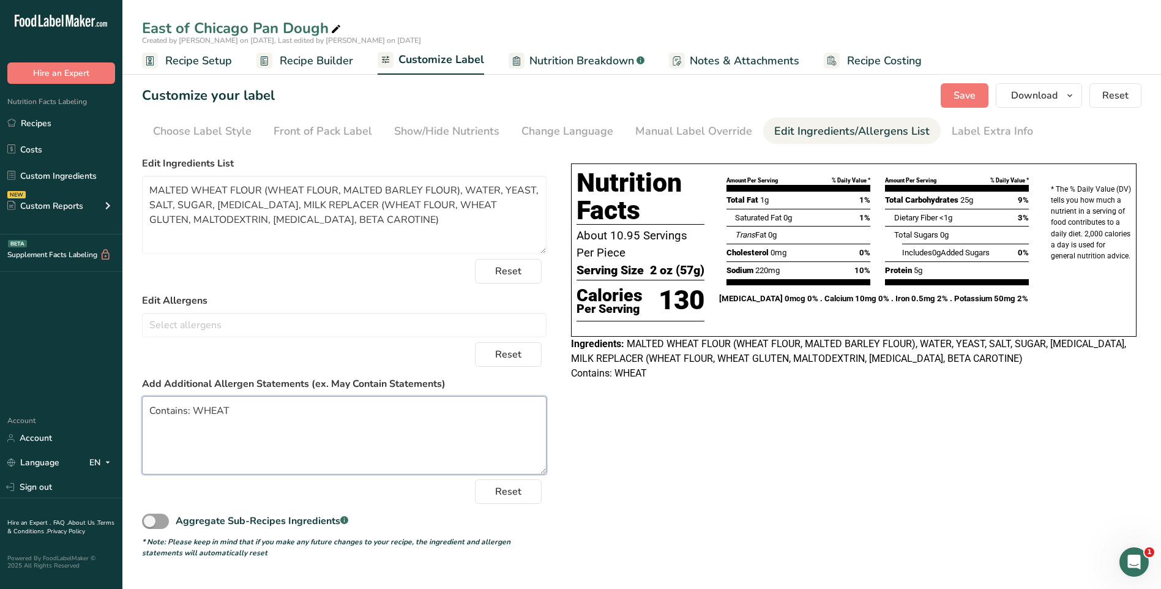
click at [146, 405] on textarea "Contains: WHEAT" at bounding box center [344, 435] width 405 height 78
click at [187, 410] on textarea "Contains: WHEAT" at bounding box center [344, 435] width 405 height 78
type textarea "CONTAINS: WHEAT"
click at [954, 94] on button "Save" at bounding box center [965, 95] width 48 height 24
click at [978, 95] on button "Save" at bounding box center [965, 95] width 48 height 24
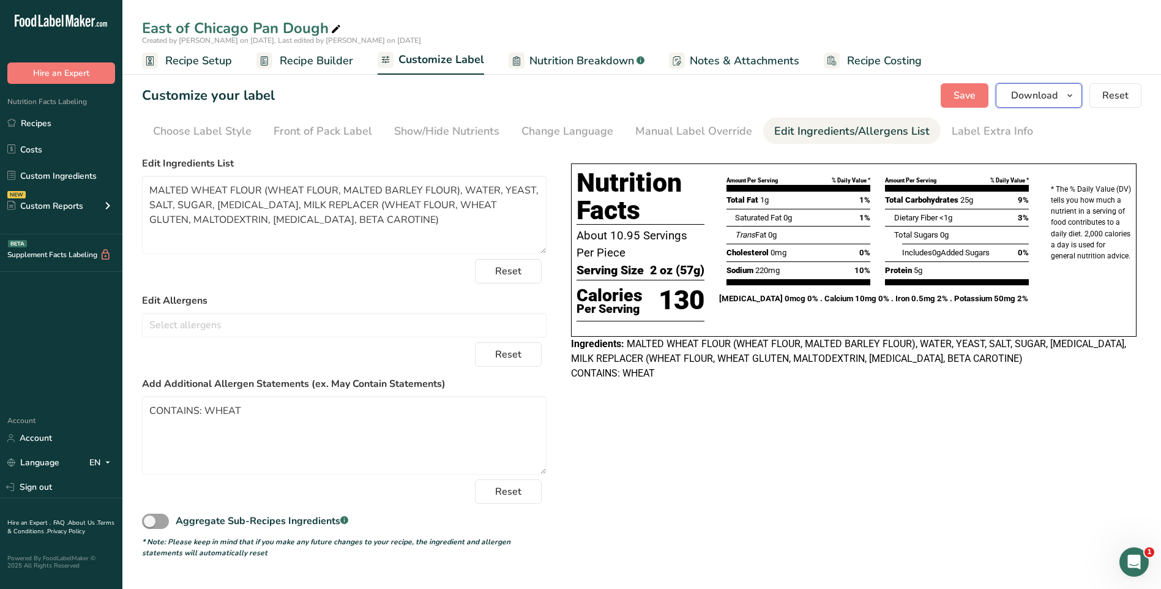
click at [1040, 97] on span "Download" at bounding box center [1034, 95] width 47 height 15
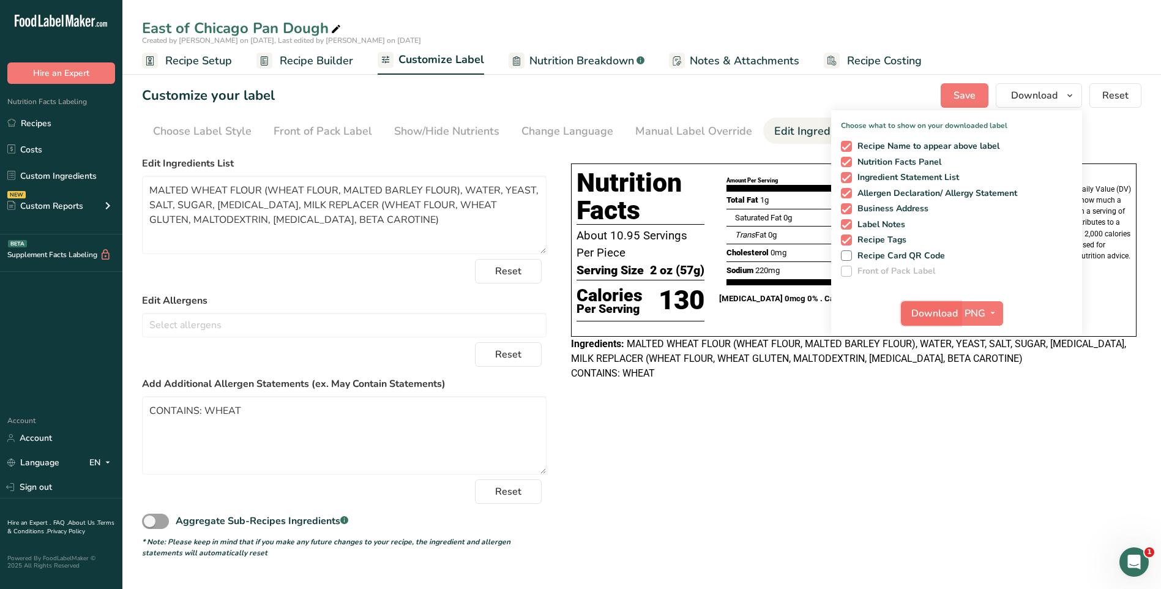
click at [957, 310] on span "Download" at bounding box center [935, 313] width 47 height 15
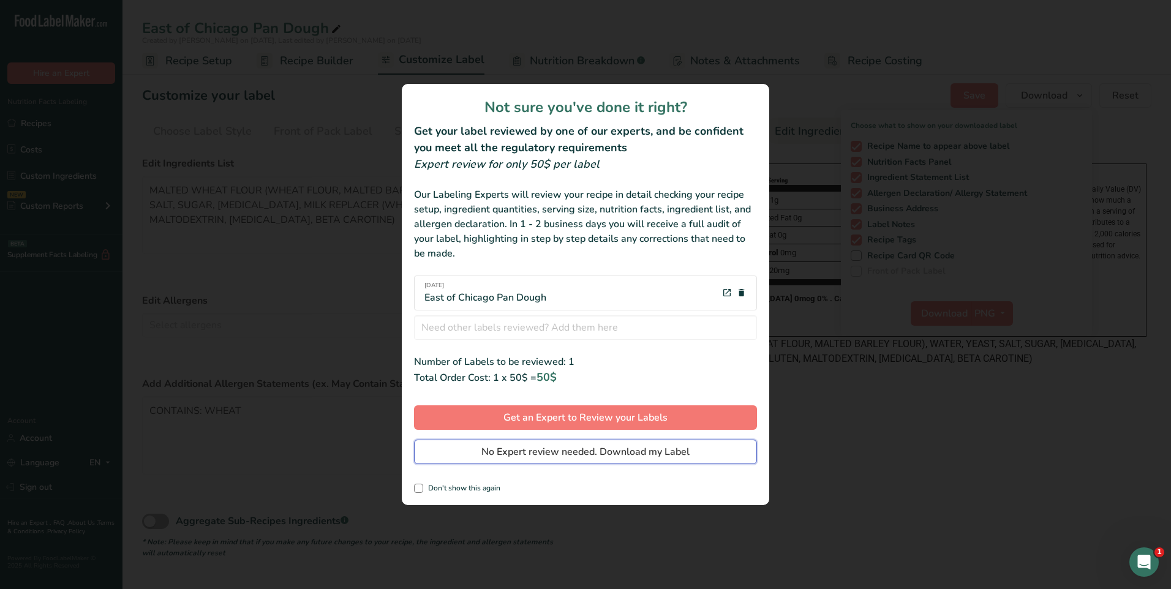
click at [563, 452] on span "No Expert review needed. Download my Label" at bounding box center [585, 451] width 208 height 15
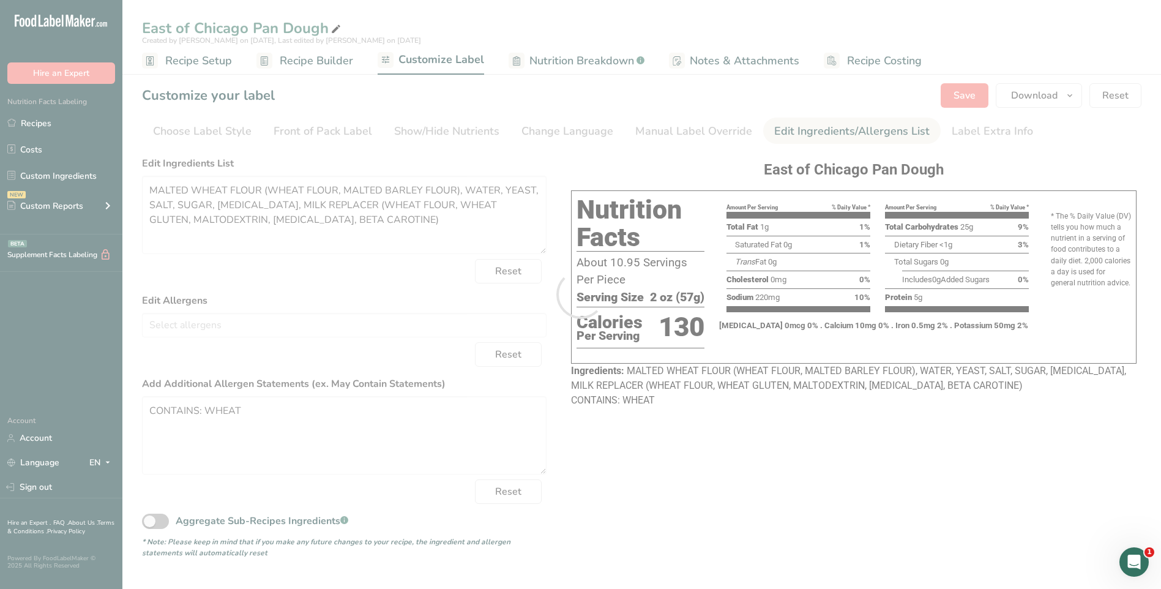
scroll to position [0, 0]
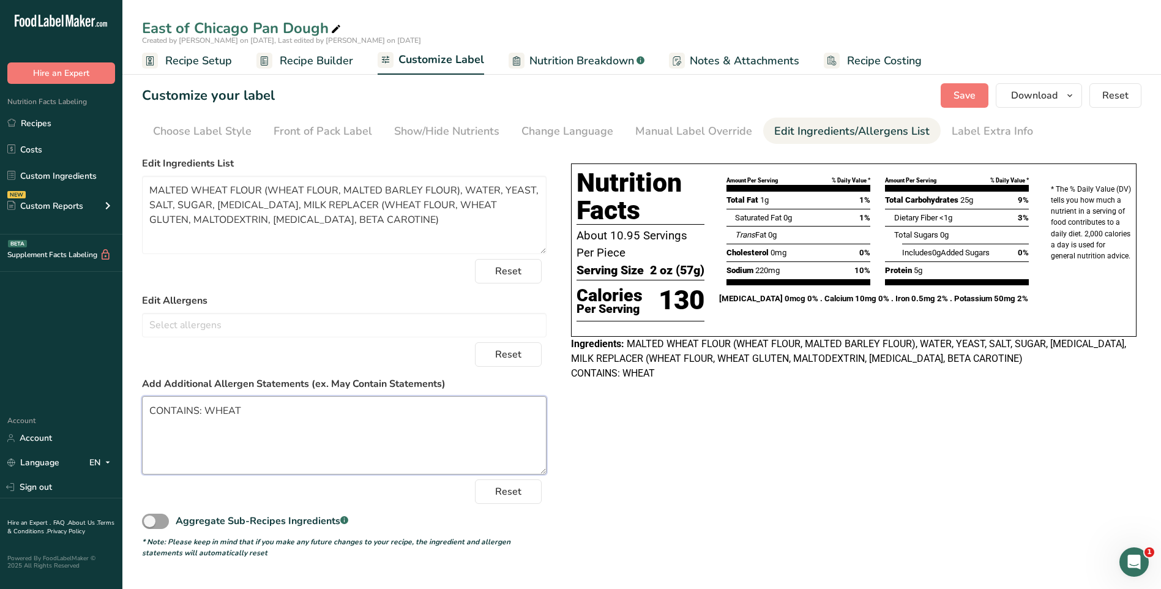
drag, startPoint x: 247, startPoint y: 415, endPoint x: 140, endPoint y: 400, distance: 107.6
click at [140, 400] on section "Customize your label Save Download Choose what to show on your downloaded label…" at bounding box center [641, 321] width 1039 height 514
click at [346, 217] on textarea "MALTED WHEAT FLOUR (WHEAT FLOUR, MALTED BARLEY FLOUR), WATER, YEAST, SALT, SUGA…" at bounding box center [344, 215] width 405 height 78
type textarea "MALTED WHEAT FLOUR (WHEAT FLOUR, MALTED BARLEY FLOUR), WATER, YEAST, SALT, SUGA…"
click at [964, 91] on span "Save" at bounding box center [965, 95] width 22 height 15
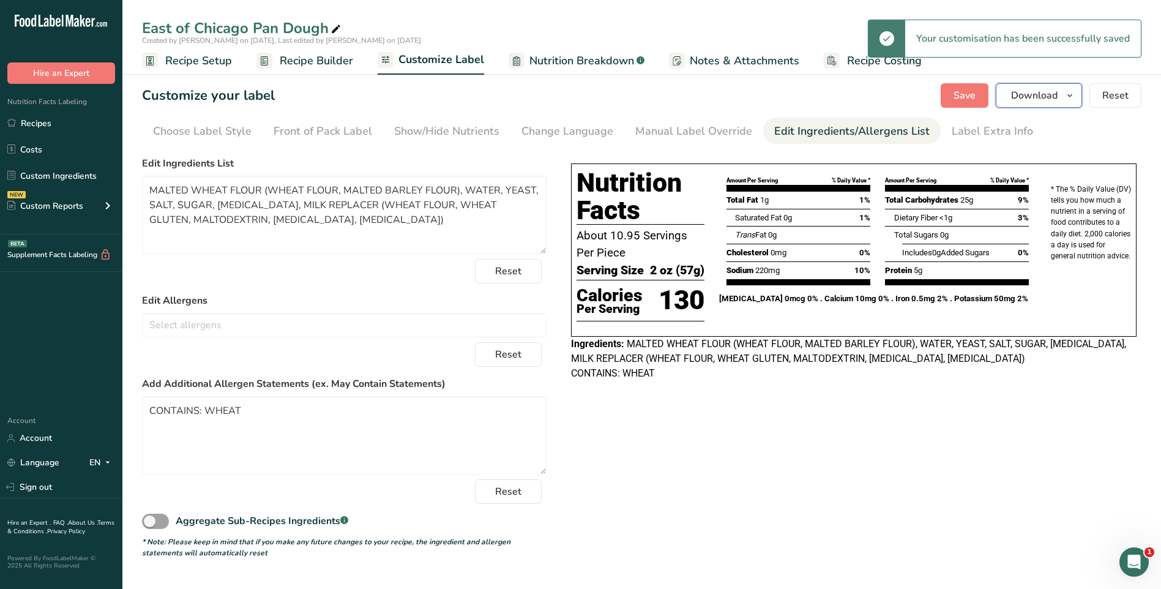
click at [1071, 97] on icon "button" at bounding box center [1070, 95] width 10 height 15
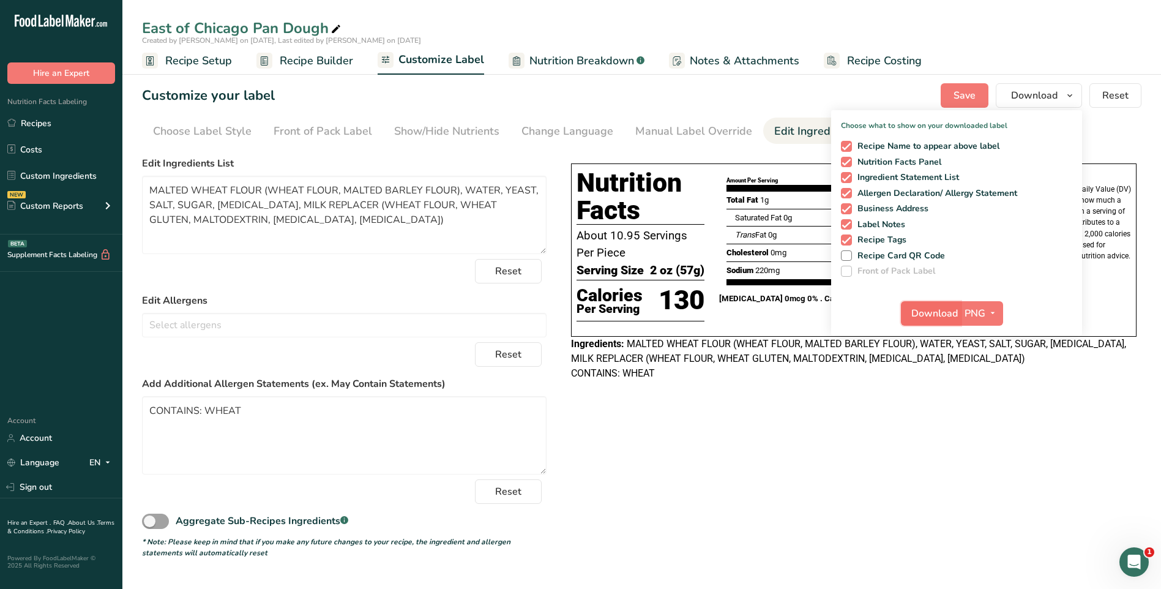
click at [941, 310] on span "Download" at bounding box center [935, 313] width 47 height 15
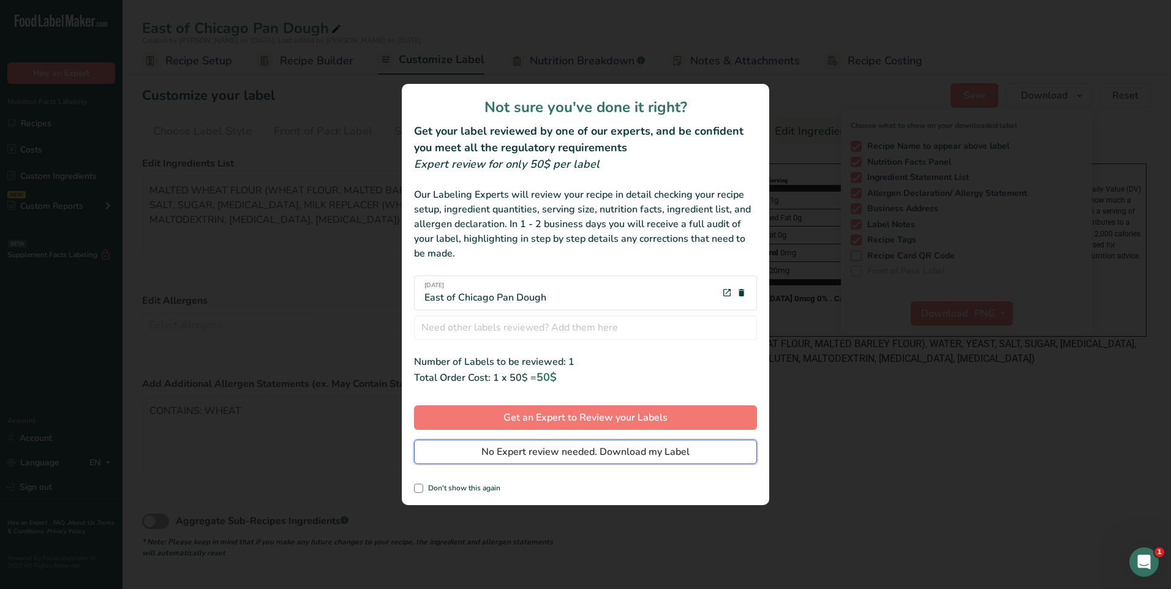
click at [528, 451] on span "No Expert review needed. Download my Label" at bounding box center [585, 451] width 208 height 15
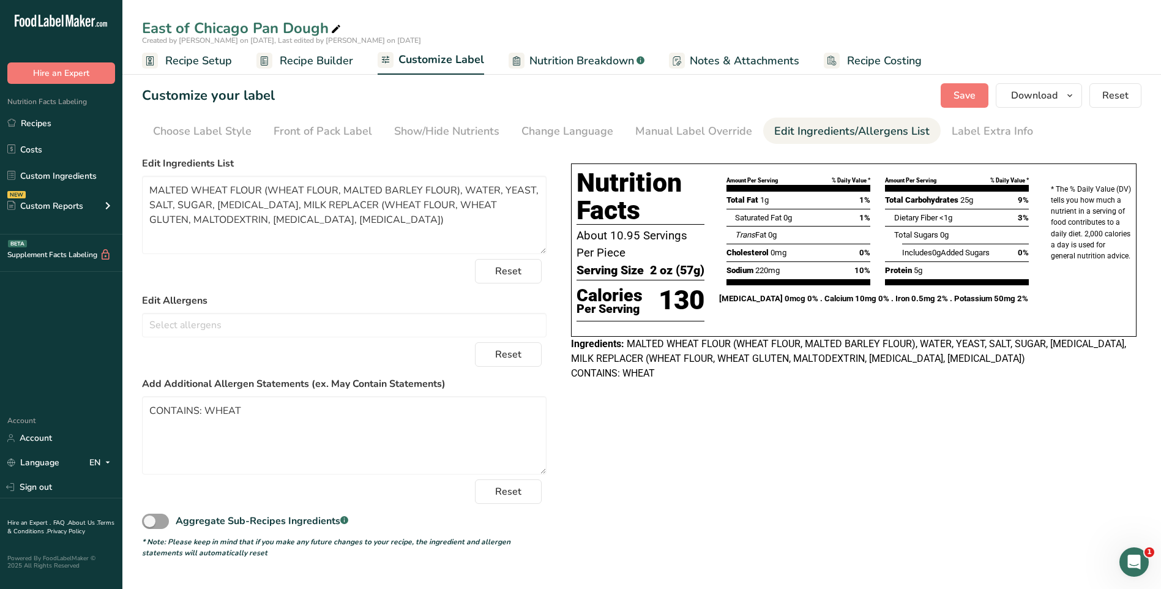
scroll to position [530, 0]
click at [195, 454] on textarea "CONTAINS: WHEAT" at bounding box center [344, 435] width 405 height 78
click at [289, 420] on textarea "CONTAINS: WHEAT" at bounding box center [344, 435] width 405 height 78
click at [226, 452] on textarea "CONTAINS: WHEAT" at bounding box center [344, 435] width 405 height 78
click at [204, 448] on textarea "CONTAINS: WHEAT" at bounding box center [344, 435] width 405 height 78
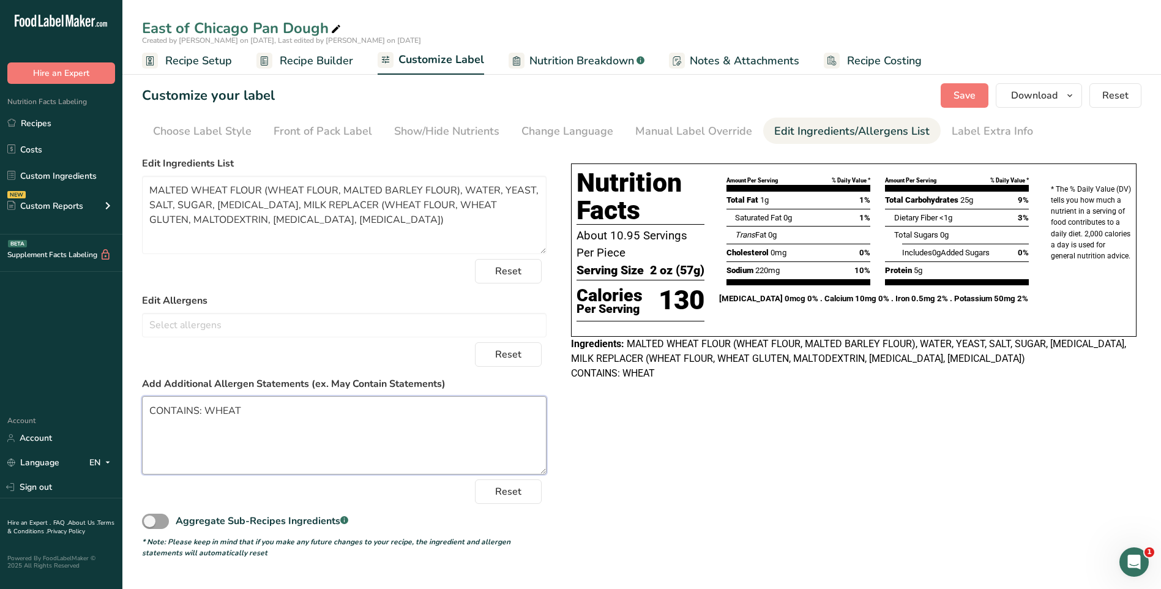
click at [337, 402] on textarea "CONTAINS: WHEAT" at bounding box center [344, 435] width 405 height 78
drag, startPoint x: 285, startPoint y: 410, endPoint x: 305, endPoint y: 423, distance: 23.4
click at [305, 423] on textarea "CONTAINS: WHEAT Contains" at bounding box center [344, 435] width 405 height 78
click at [296, 416] on textarea "CONTAINS: WHEAT Contains" at bounding box center [344, 435] width 405 height 78
click at [282, 408] on textarea "CONTAINS: WHEAT Contains:" at bounding box center [344, 435] width 405 height 78
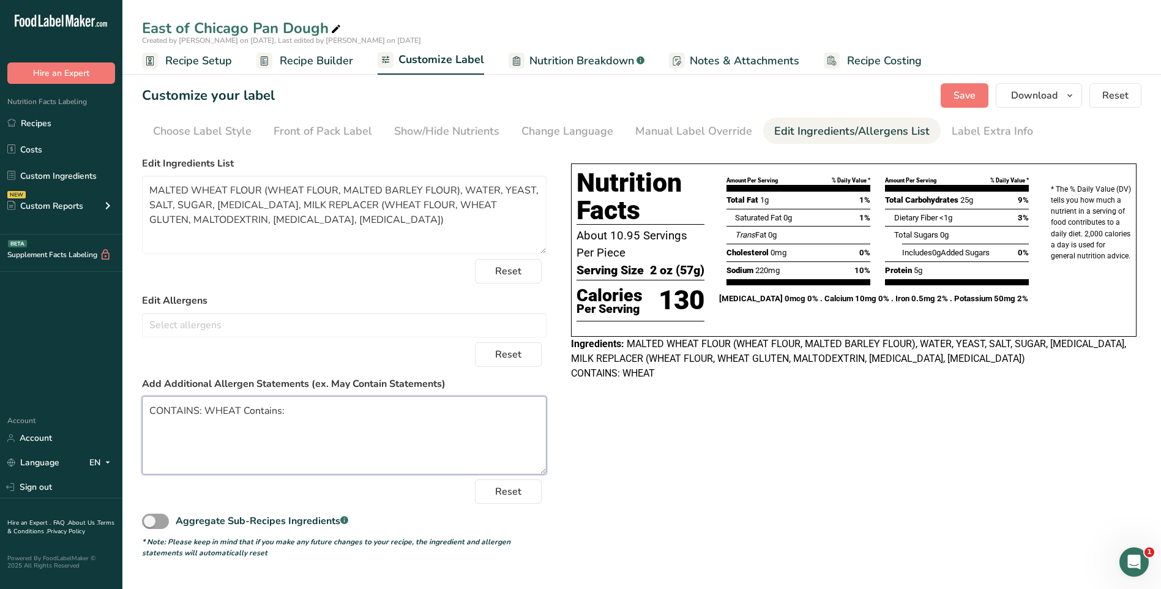
drag, startPoint x: 283, startPoint y: 409, endPoint x: 242, endPoint y: 405, distance: 41.2
click at [242, 405] on textarea "CONTAINS: WHEAT Contains:" at bounding box center [344, 435] width 405 height 78
type textarea "CONTAINS: WHEAT Contains:"
